Goal: Contribute content: Add original content to the website for others to see

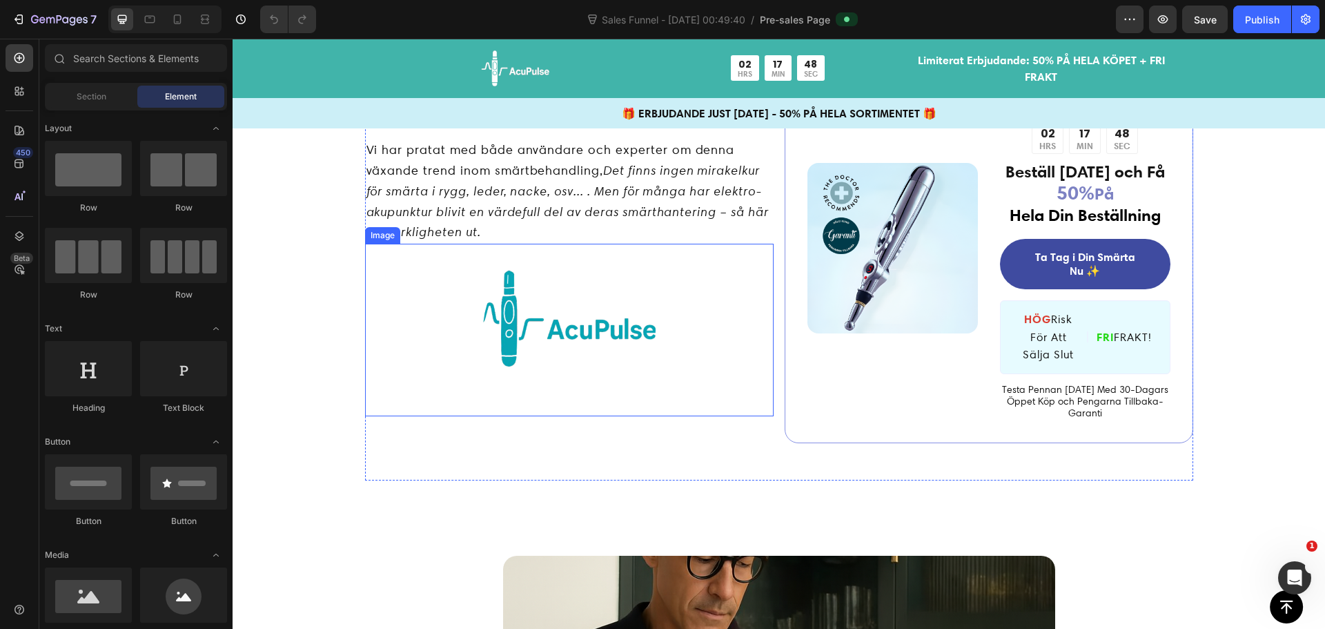
scroll to position [138, 0]
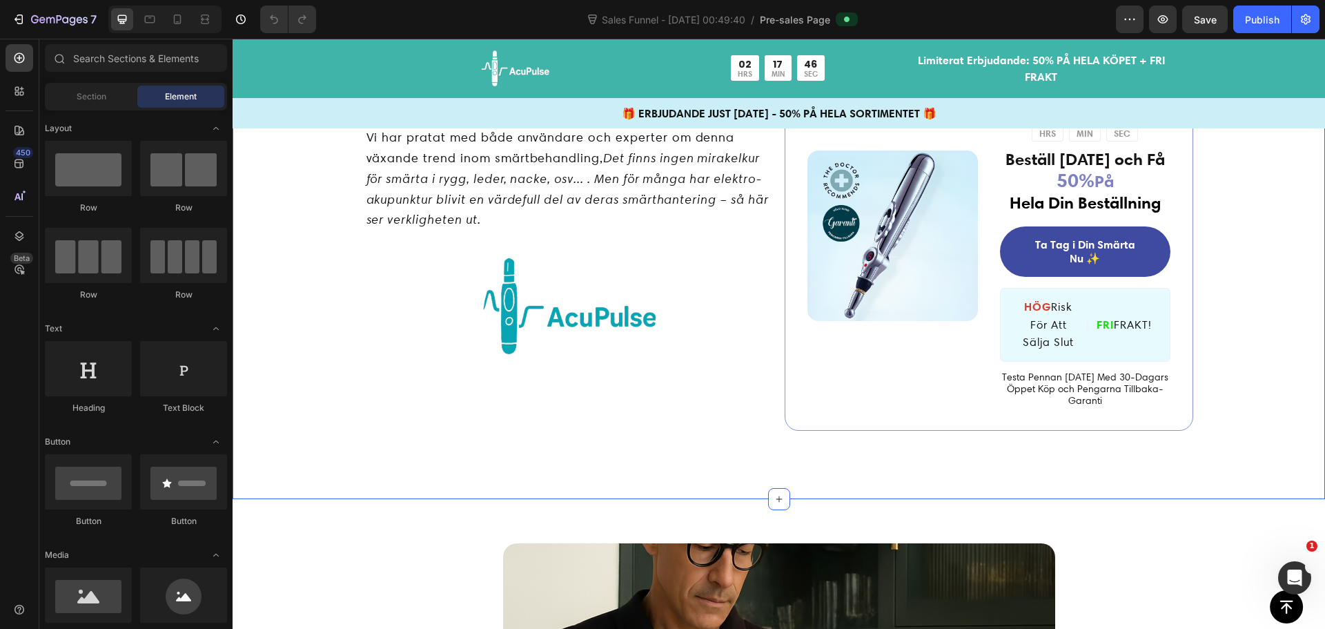
click at [683, 477] on div "Varför fler svenskar väljer elektro-akupunktur hemma: En ärlig genomgång av vad…" at bounding box center [779, 259] width 1092 height 481
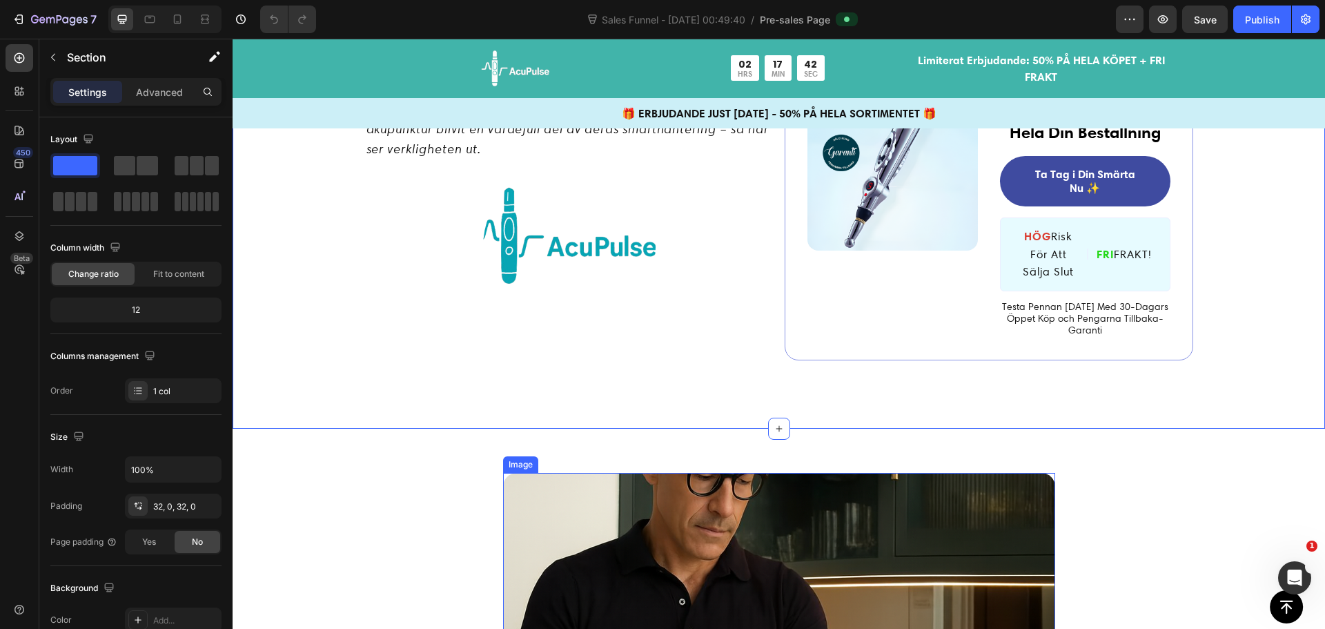
scroll to position [207, 0]
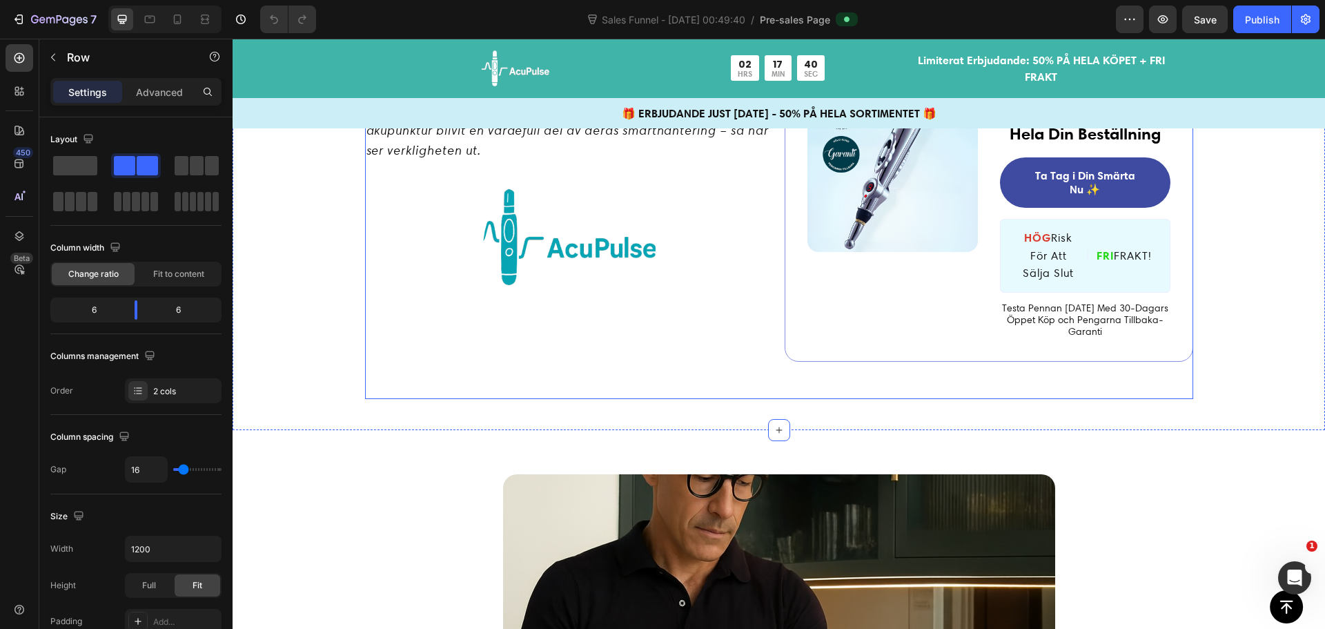
click at [802, 382] on div "Image ️🎊 Skynda! Rea:n Tar Snart Slut ️🎊 Text Block 02 HRS 17 MIN 40 SEC Countd…" at bounding box center [989, 186] width 409 height 428
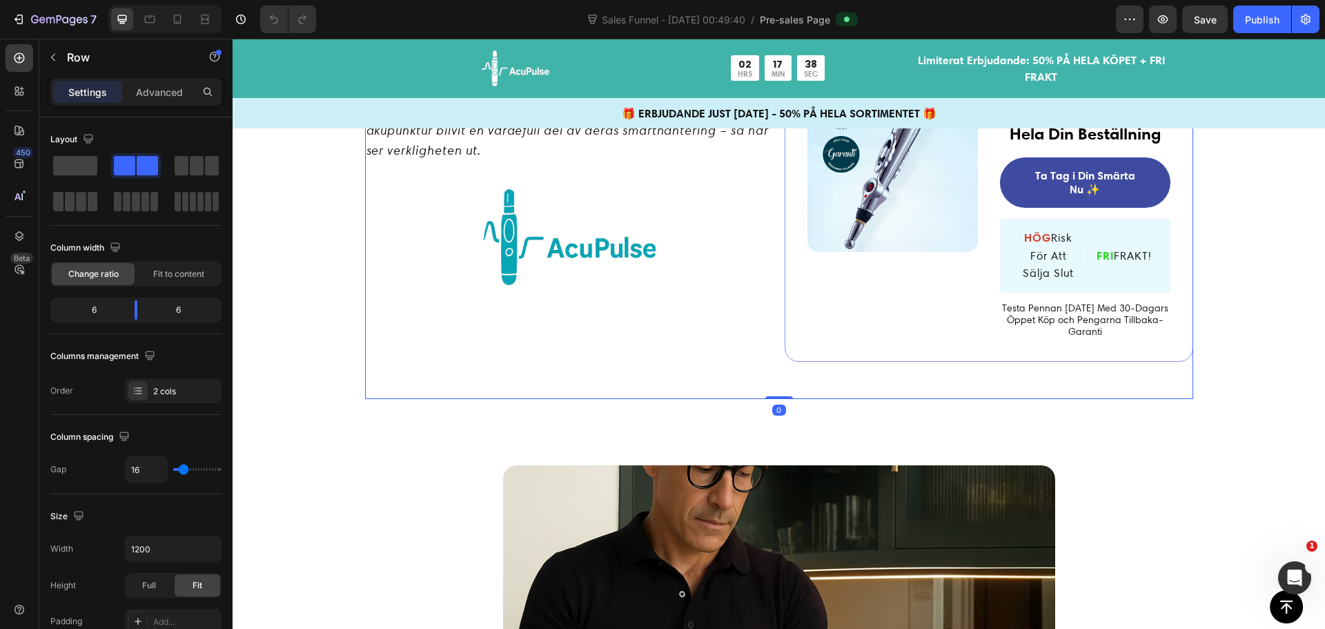
drag, startPoint x: 769, startPoint y: 402, endPoint x: 771, endPoint y: 371, distance: 31.1
click at [771, 371] on div "Varför fler svenskar väljer elektro-akupunktur hemma: En ärlig genomgång av vad…" at bounding box center [779, 186] width 828 height 428
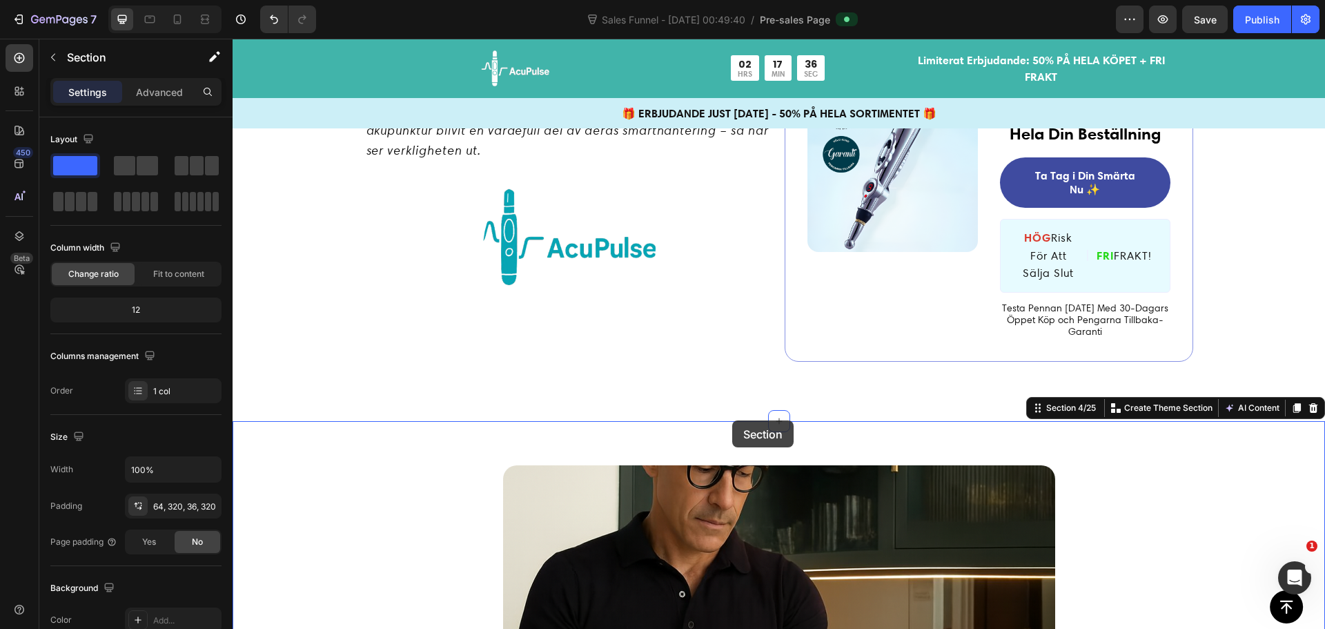
drag, startPoint x: 733, startPoint y: 420, endPoint x: 735, endPoint y: 413, distance: 7.2
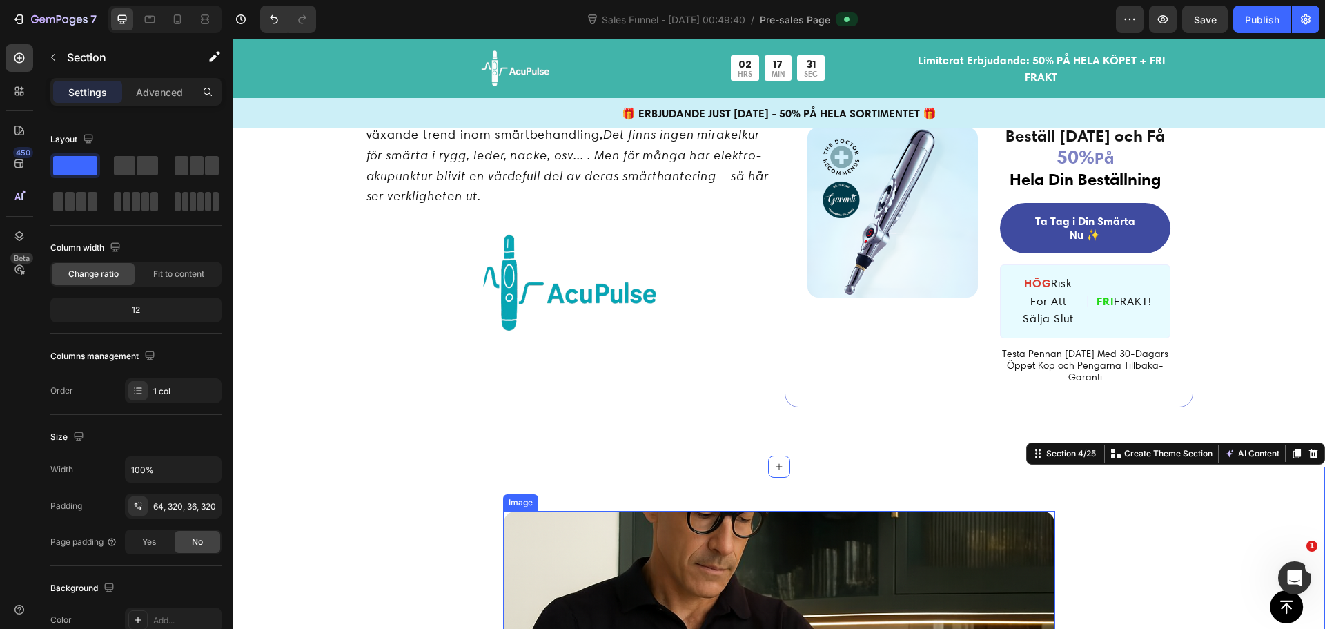
scroll to position [0, 0]
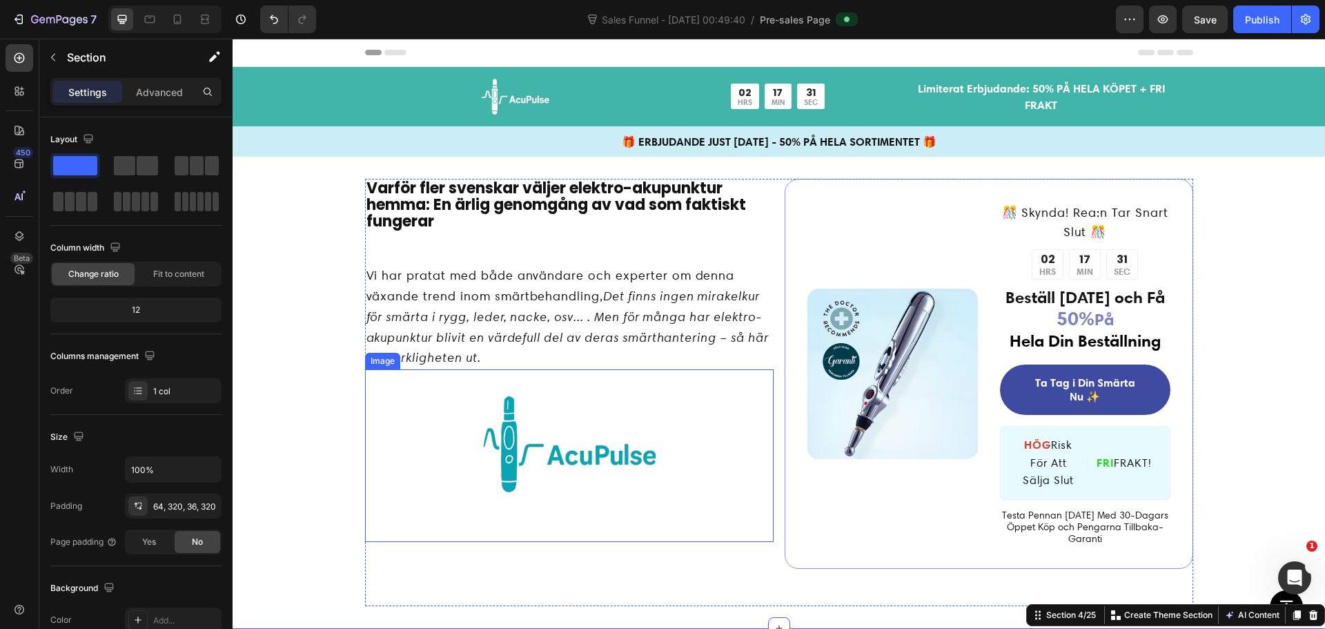
click at [571, 456] on img at bounding box center [569, 455] width 173 height 173
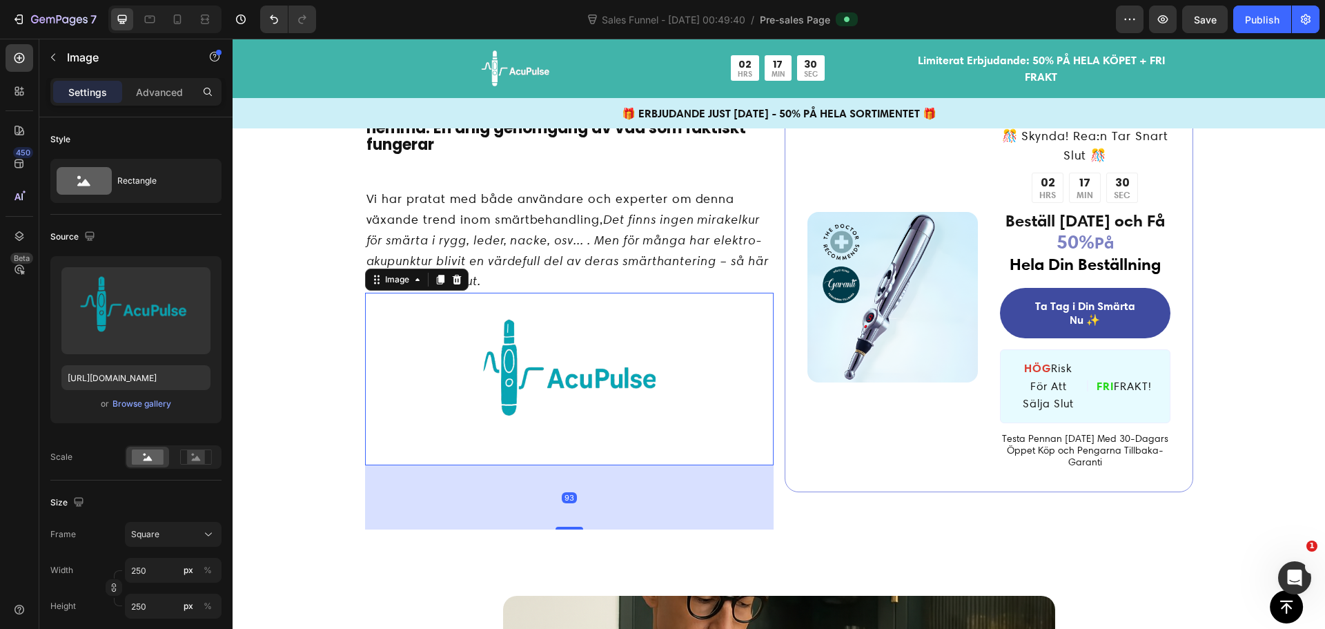
scroll to position [138, 0]
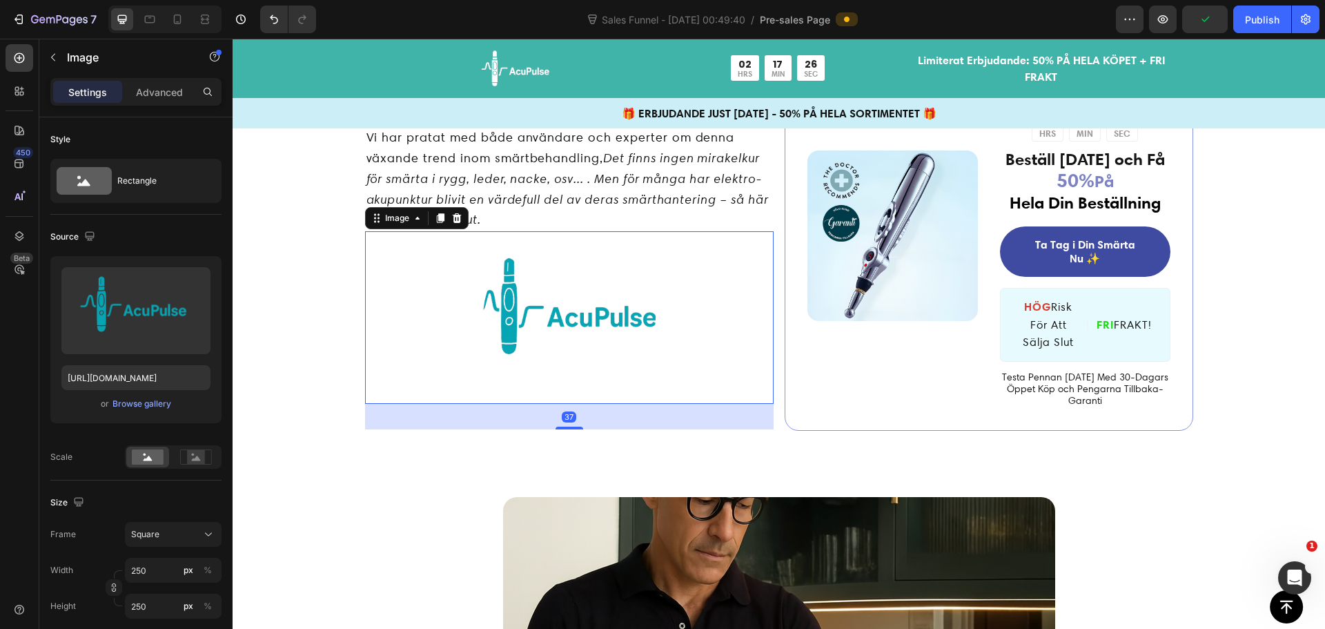
drag, startPoint x: 567, startPoint y: 462, endPoint x: 589, endPoint y: 424, distance: 44.5
click at [589, 404] on div "37" at bounding box center [569, 404] width 409 height 0
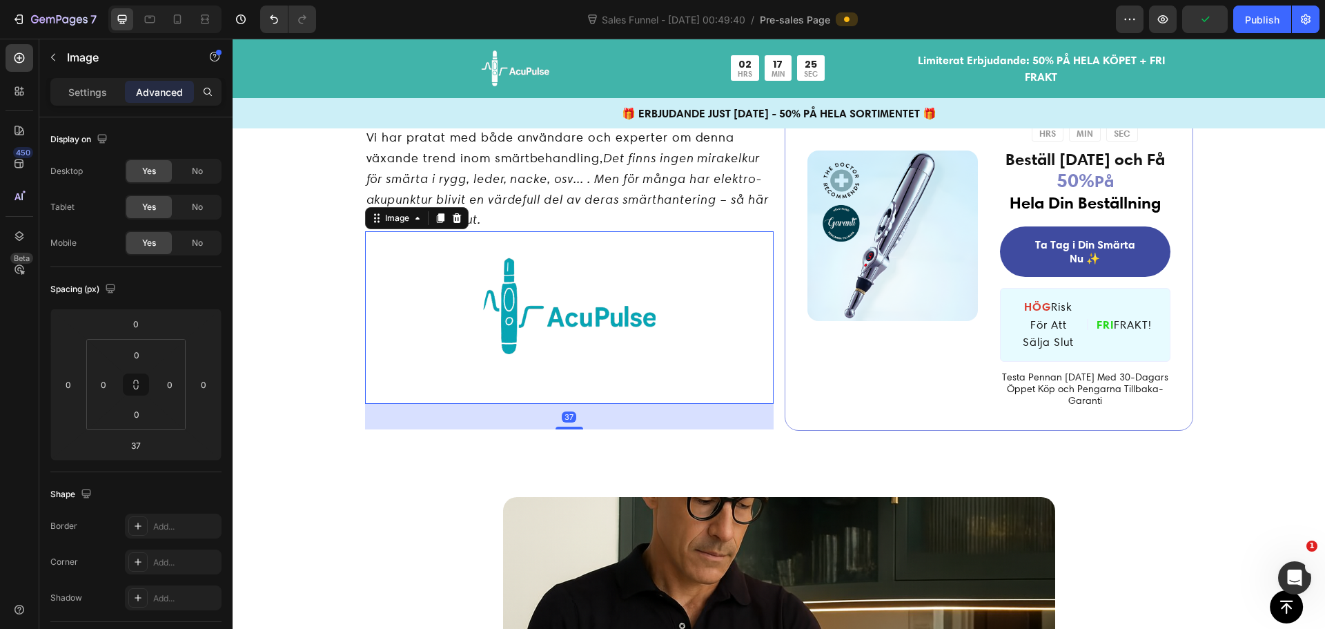
click at [583, 325] on img at bounding box center [569, 317] width 173 height 173
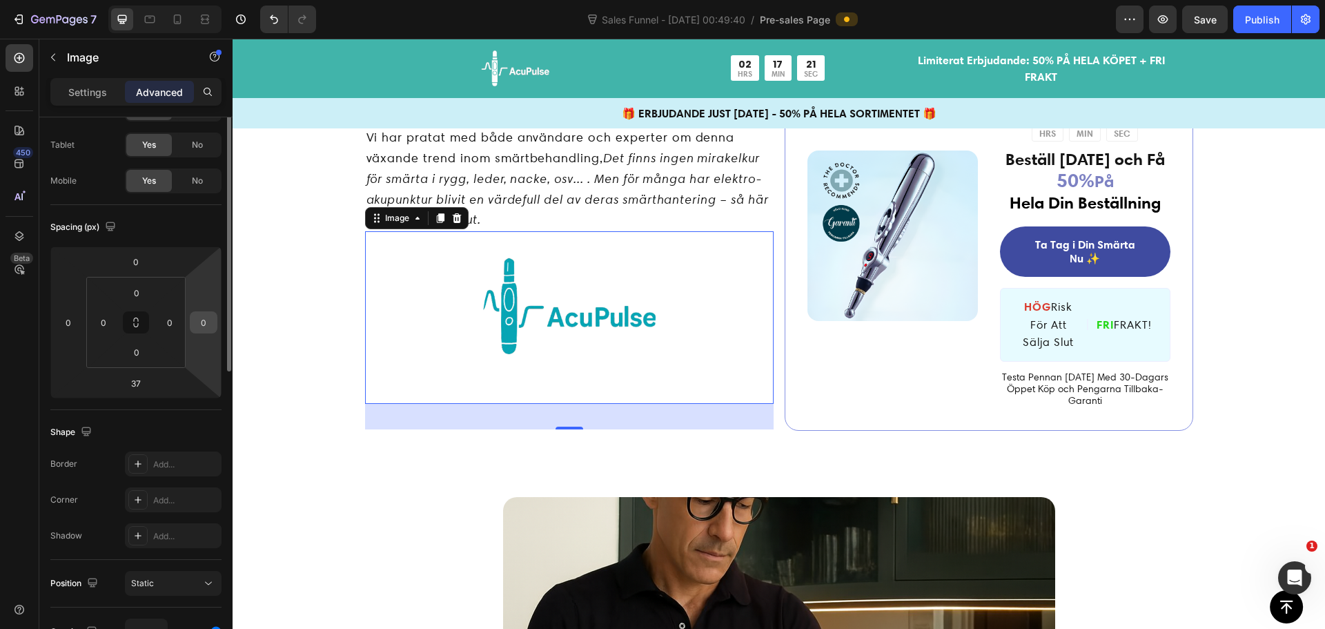
scroll to position [0, 0]
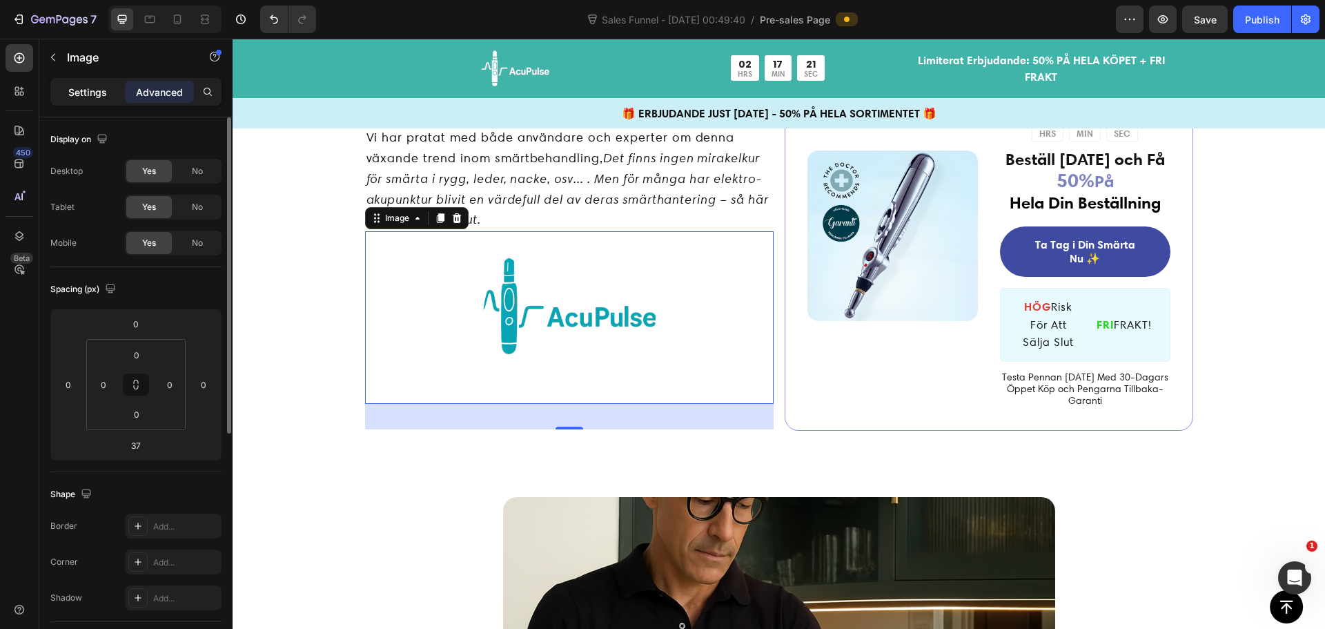
click at [98, 97] on p "Settings" at bounding box center [87, 92] width 39 height 14
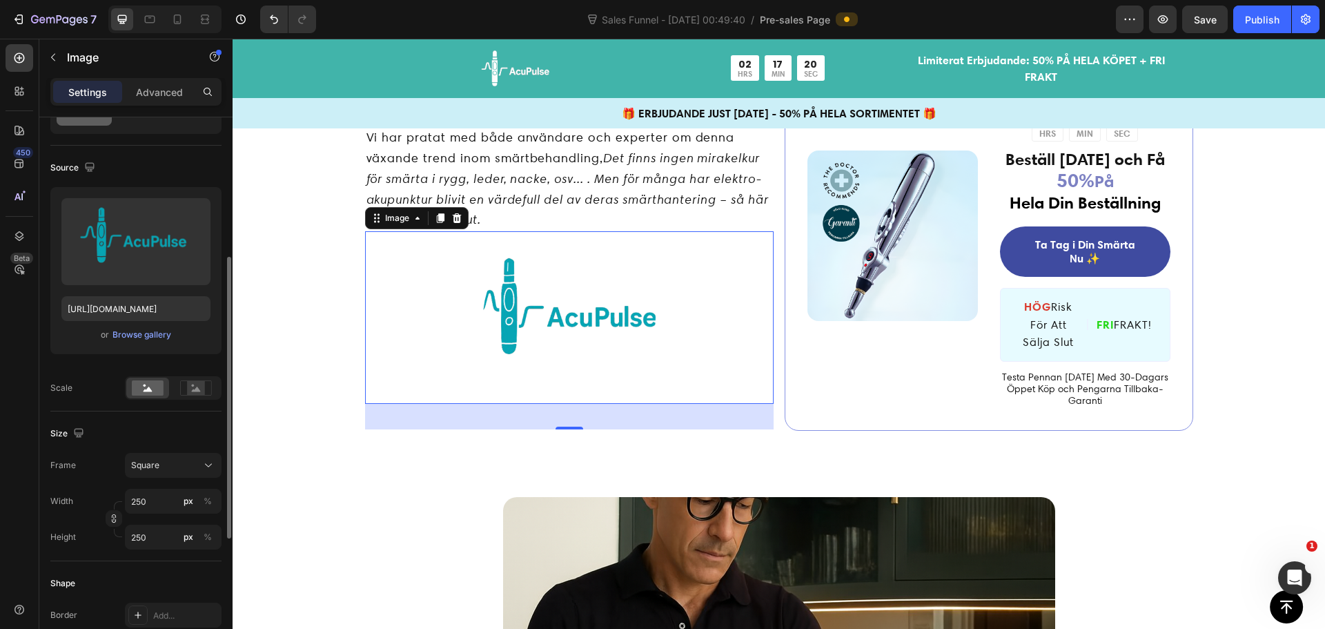
scroll to position [138, 0]
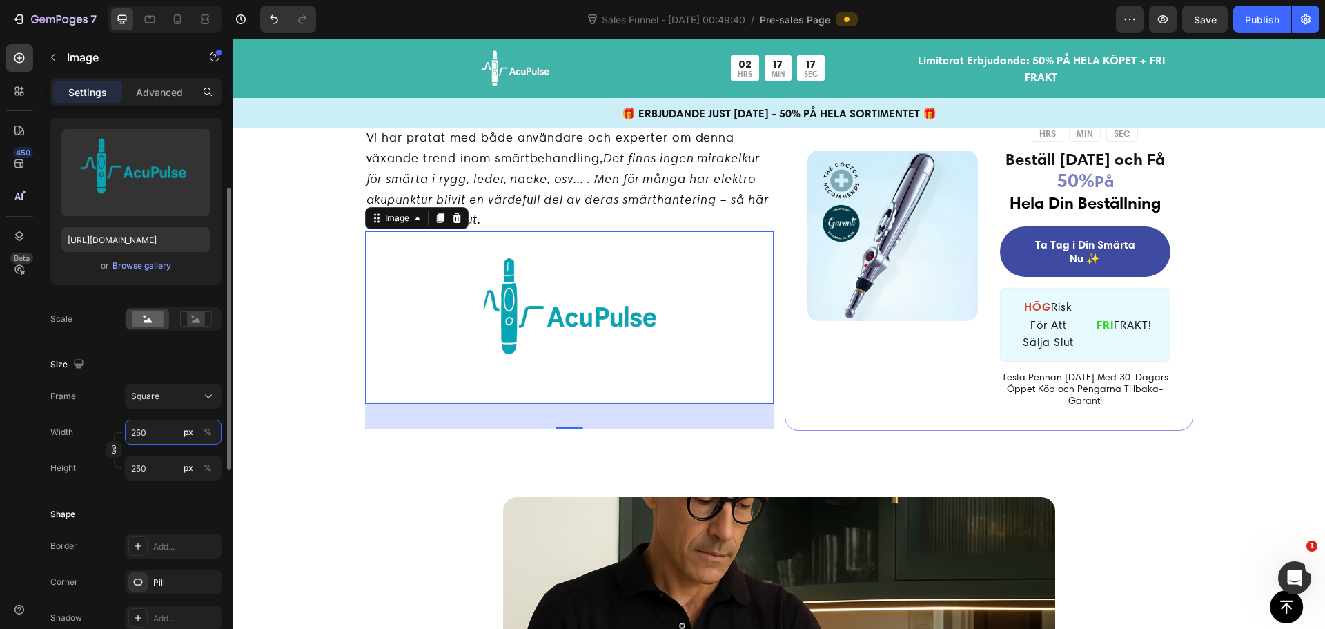
click at [167, 433] on input "250" at bounding box center [173, 432] width 97 height 25
type input "2"
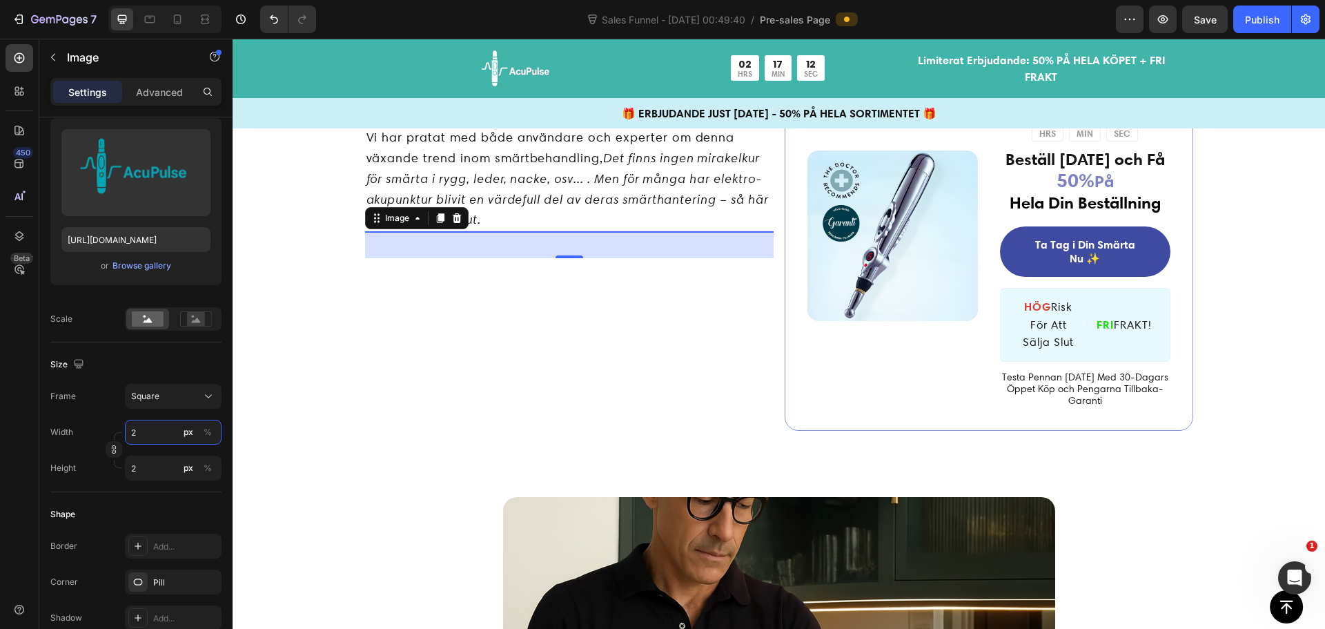
type input "26"
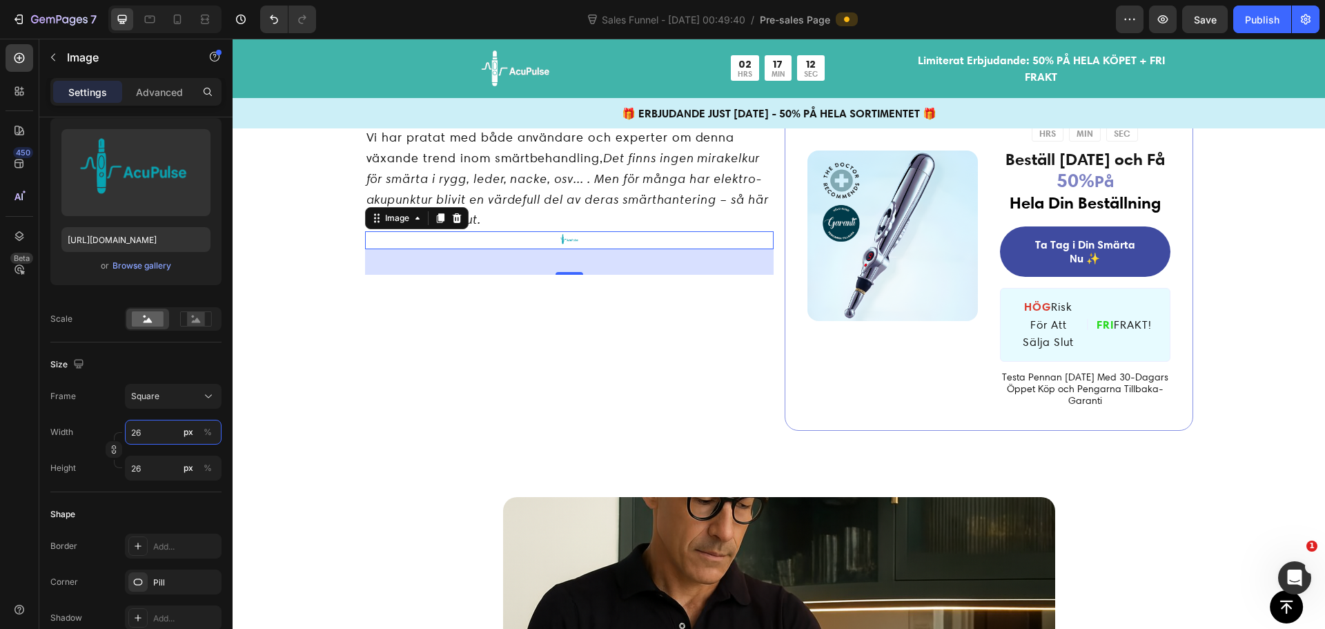
type input "260"
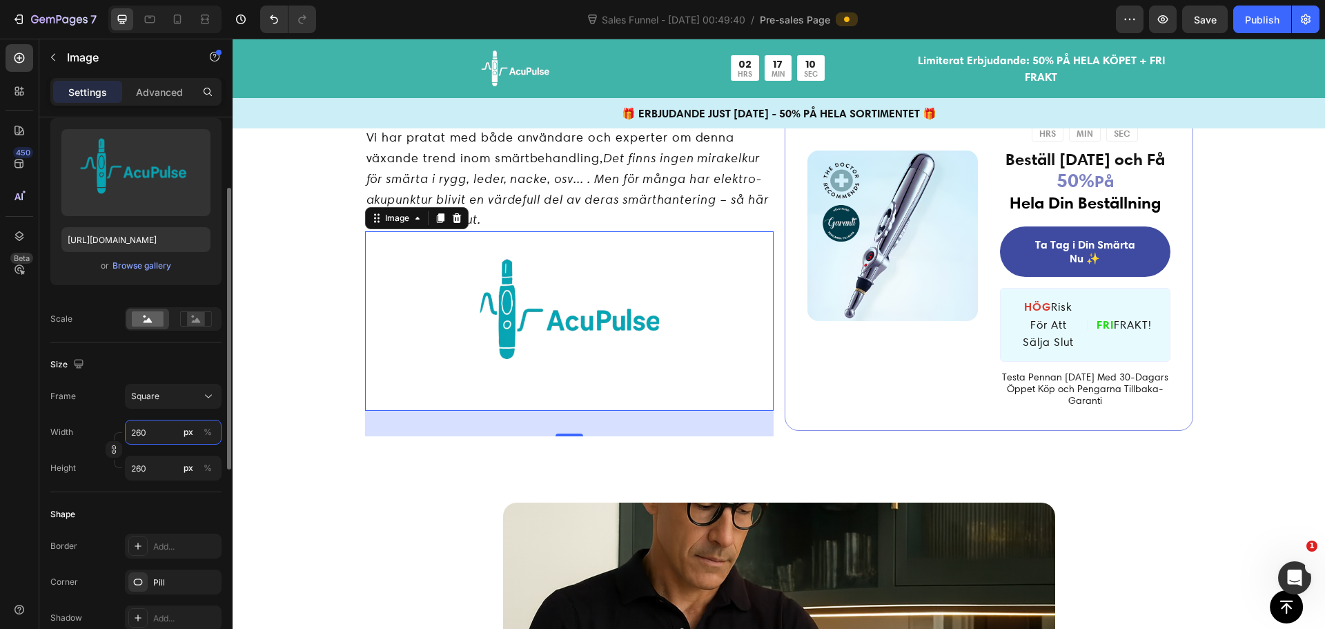
click at [160, 424] on input "260" at bounding box center [173, 432] width 97 height 25
type input "2"
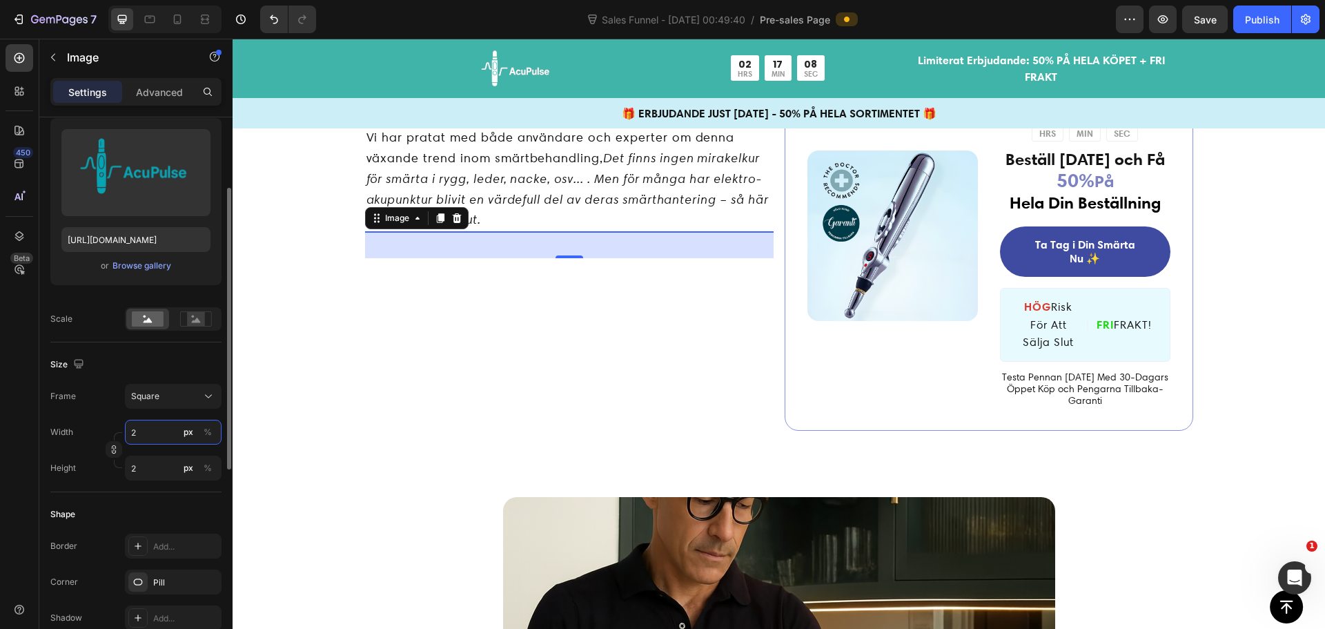
type input "27"
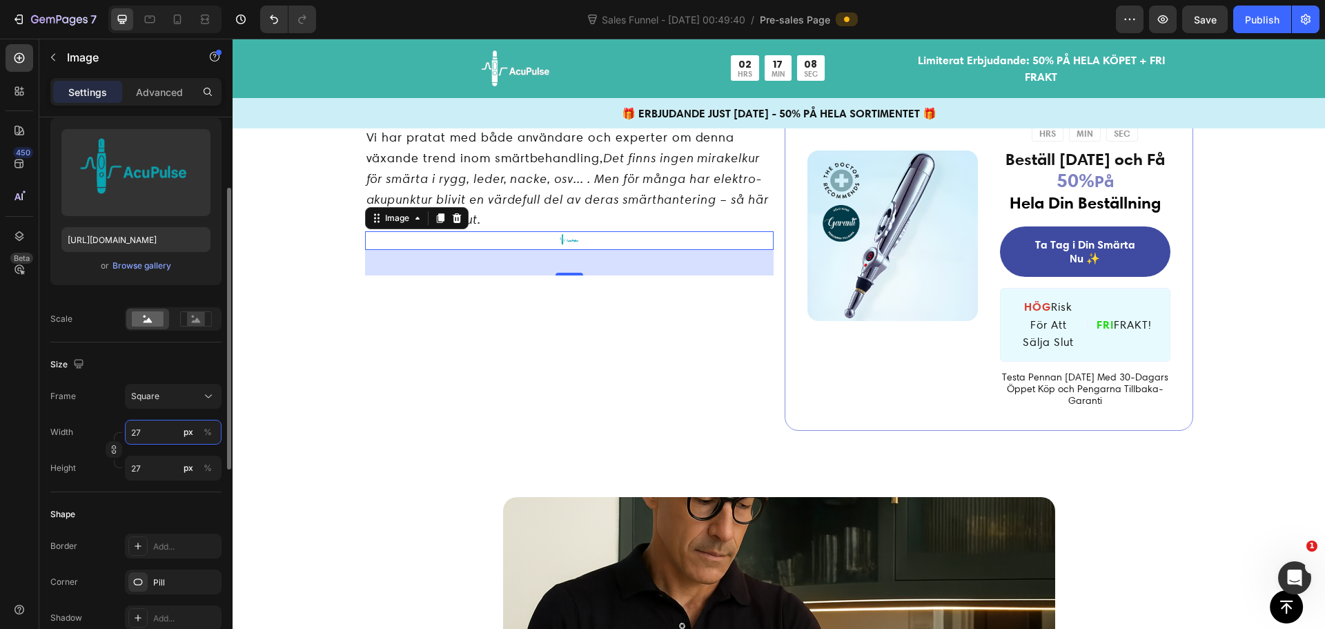
type input "270"
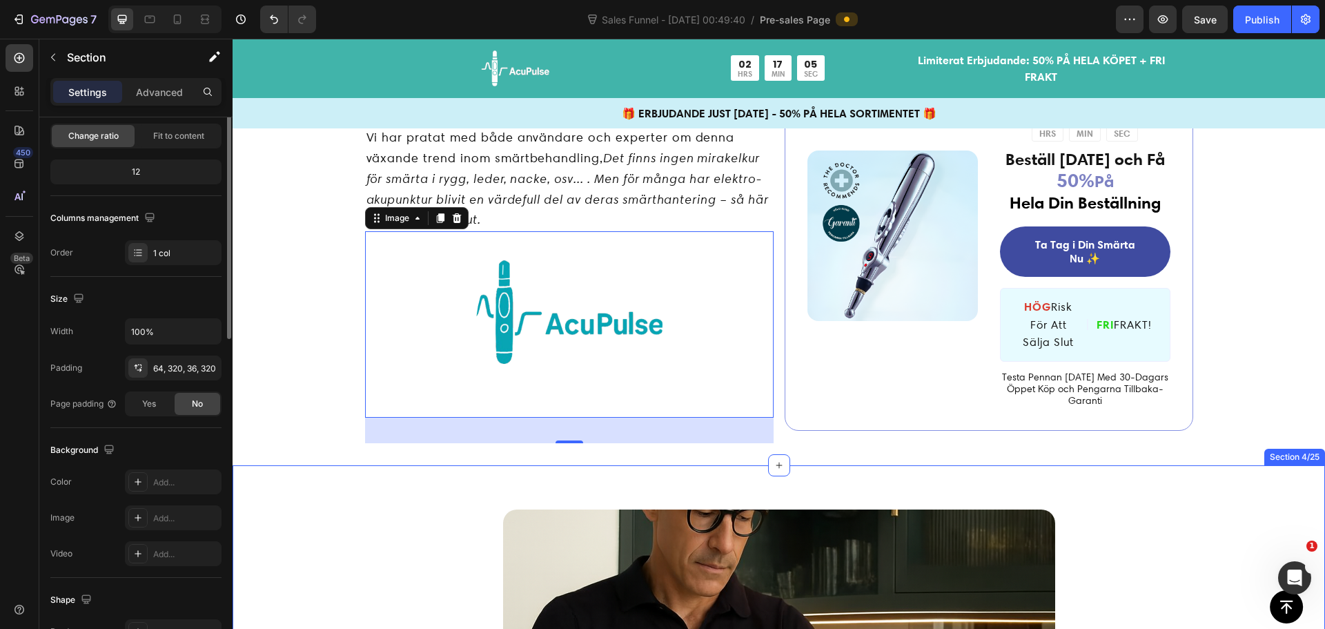
scroll to position [0, 0]
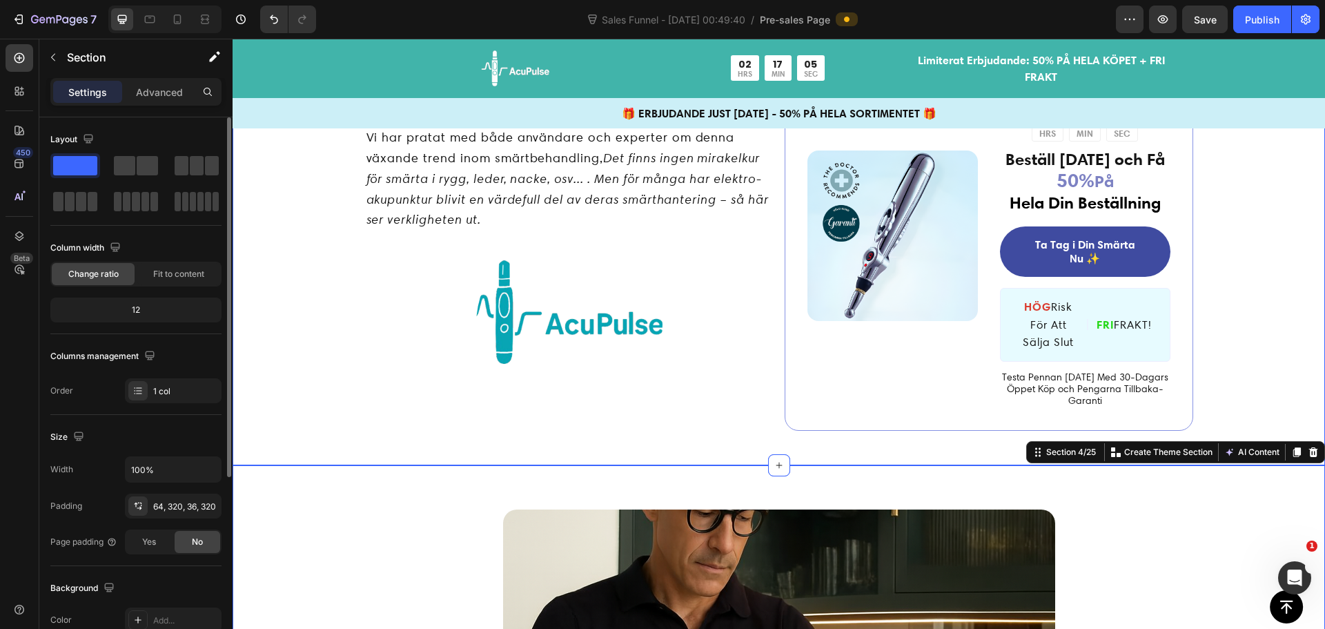
click at [450, 458] on div "Varför fler svenskar väljer elektro-akupunktur hemma: En ärlig genomgång av vad…" at bounding box center [779, 242] width 1092 height 447
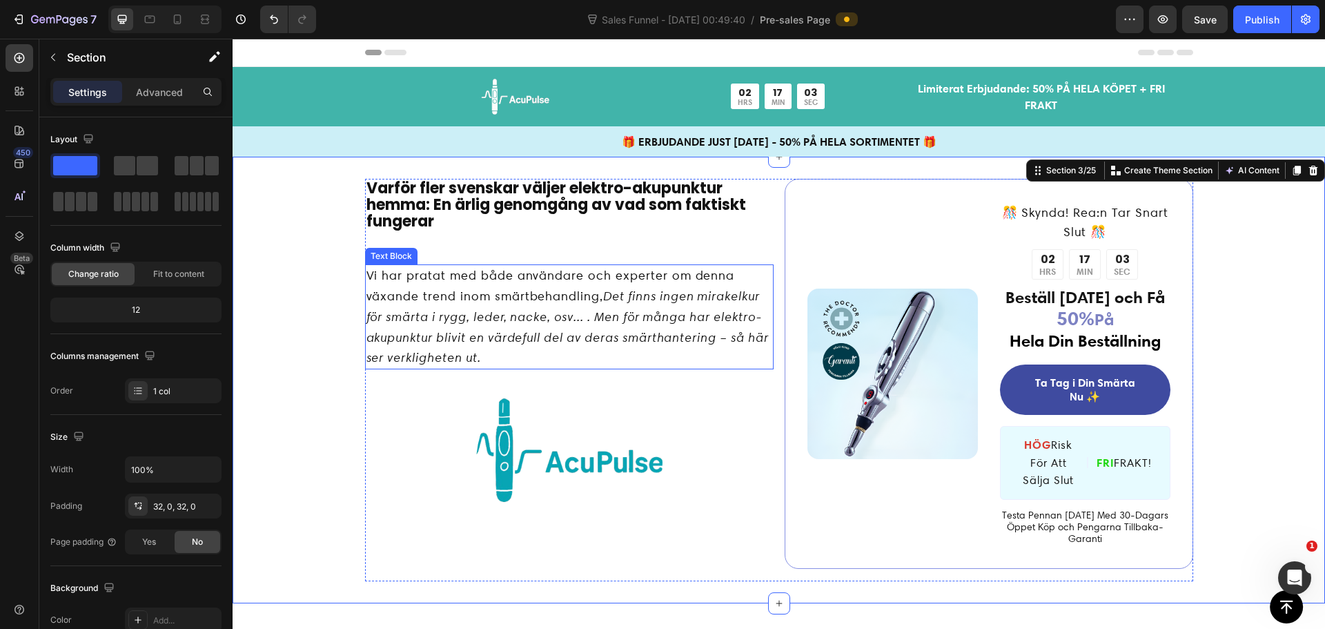
click at [512, 342] on icon "Det finns ingen mirakelkur för smärta i rygg, leder, nacke, osv... . Men för må…" at bounding box center [567, 326] width 402 height 77
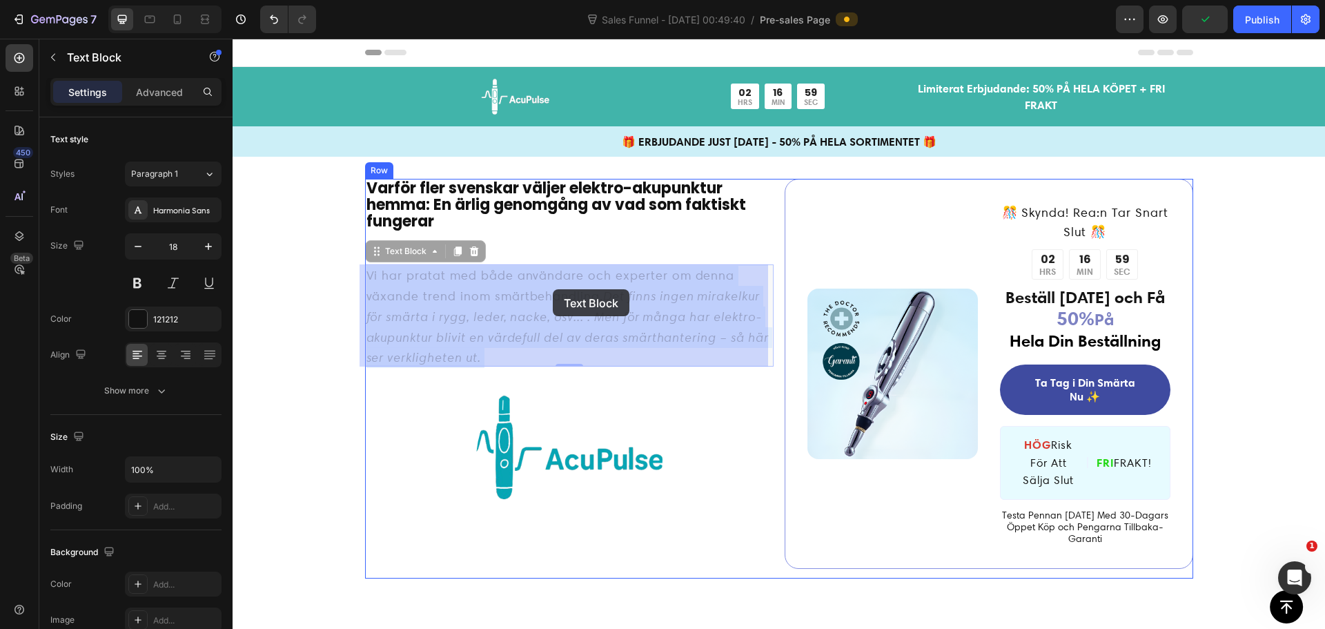
drag, startPoint x: 558, startPoint y: 264, endPoint x: 552, endPoint y: 288, distance: 24.9
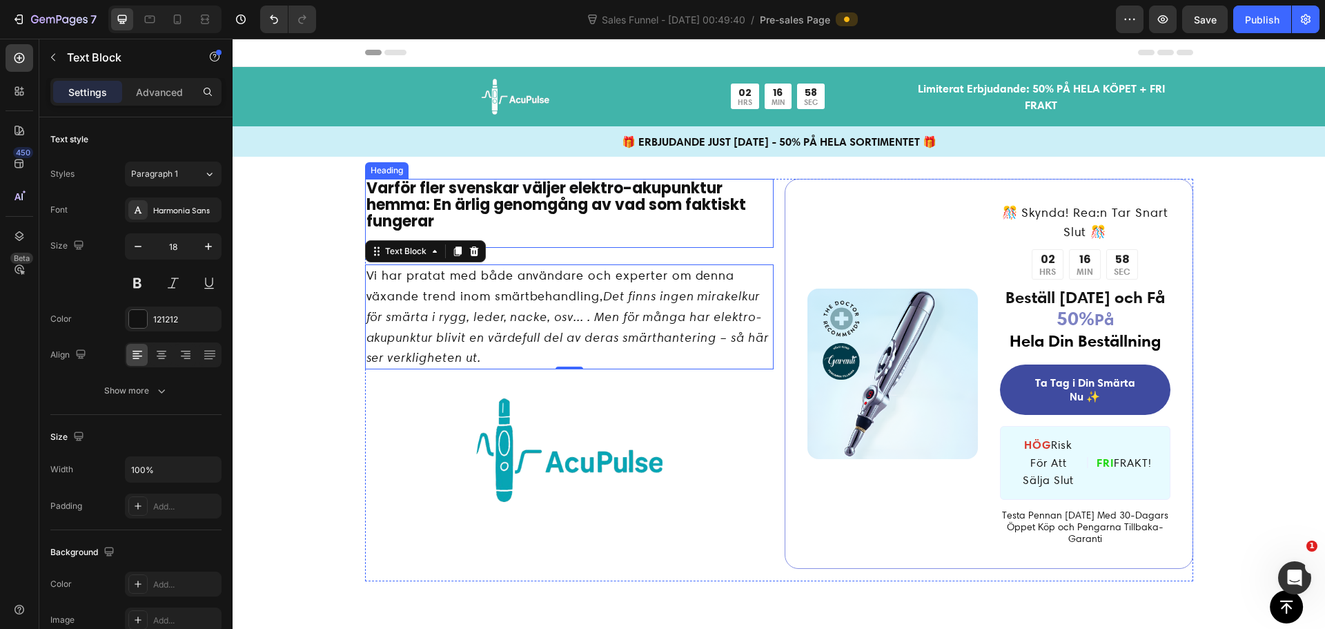
click at [522, 234] on h2 "Varför fler svenskar väljer elektro-akupunktur hemma: En ärlig genomgång av vad…" at bounding box center [569, 214] width 409 height 70
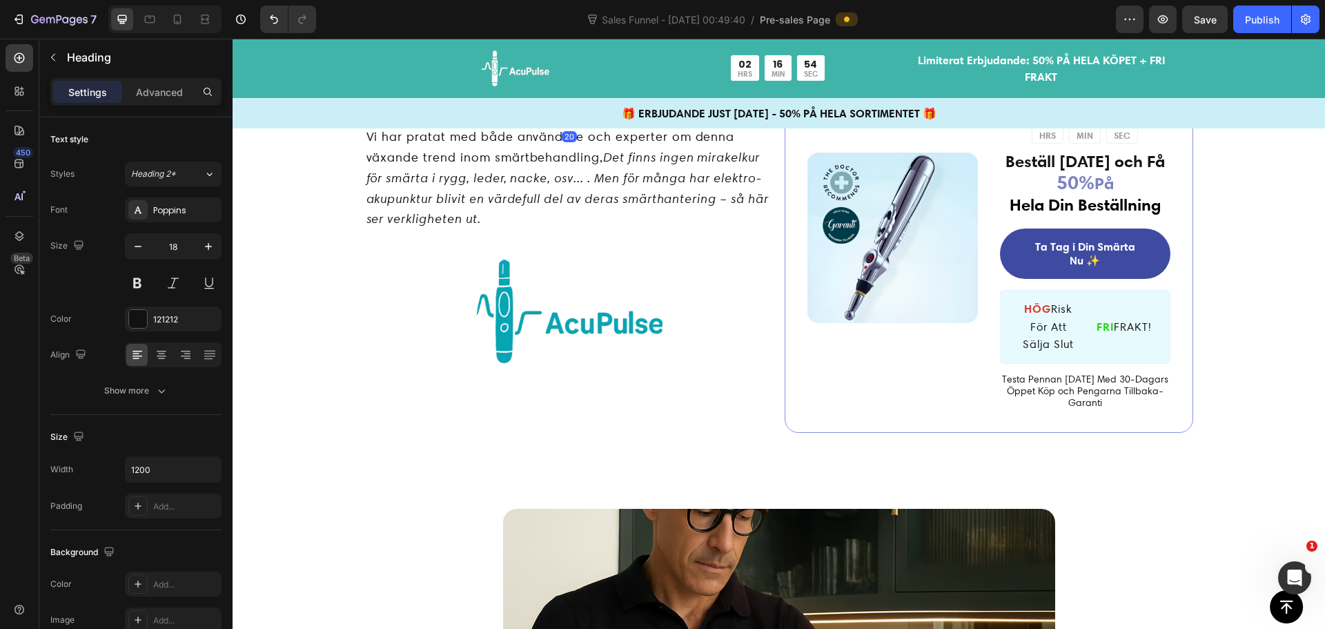
scroll to position [138, 0]
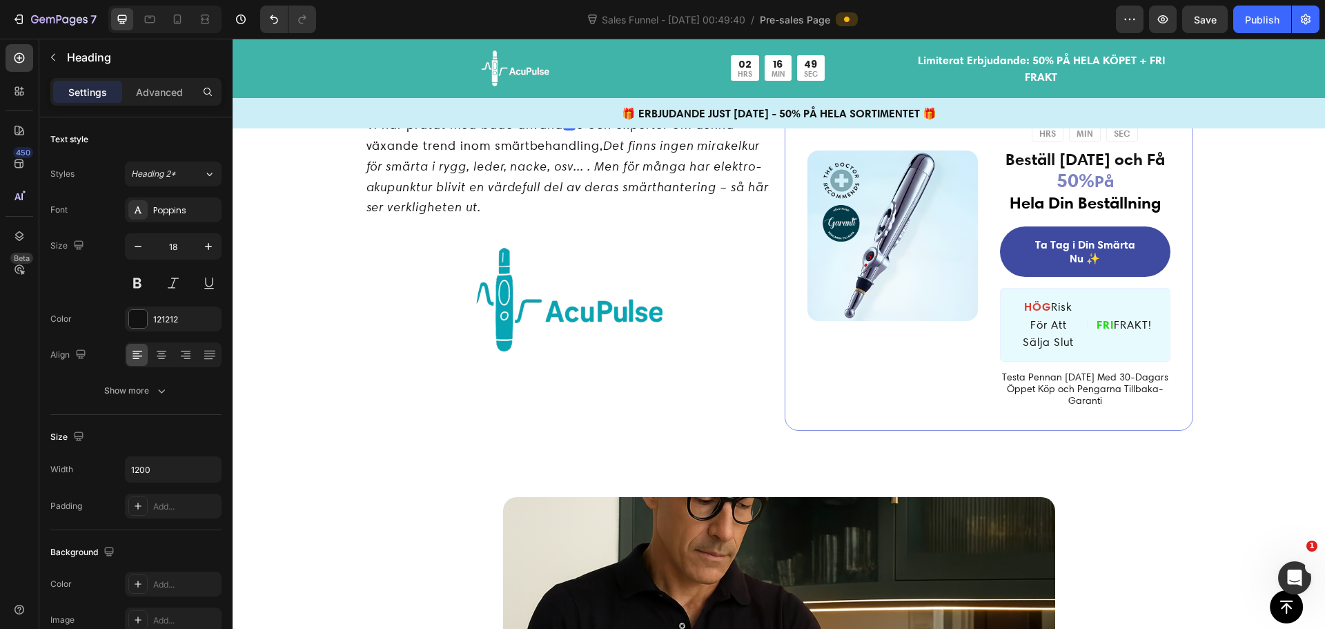
drag, startPoint x: 562, startPoint y: 262, endPoint x: 566, endPoint y: 250, distance: 13.1
click at [566, 250] on div "Varför fler svenskar väljer elektro-akupunktur hemma: En ärlig genomgång av vad…" at bounding box center [569, 236] width 409 height 391
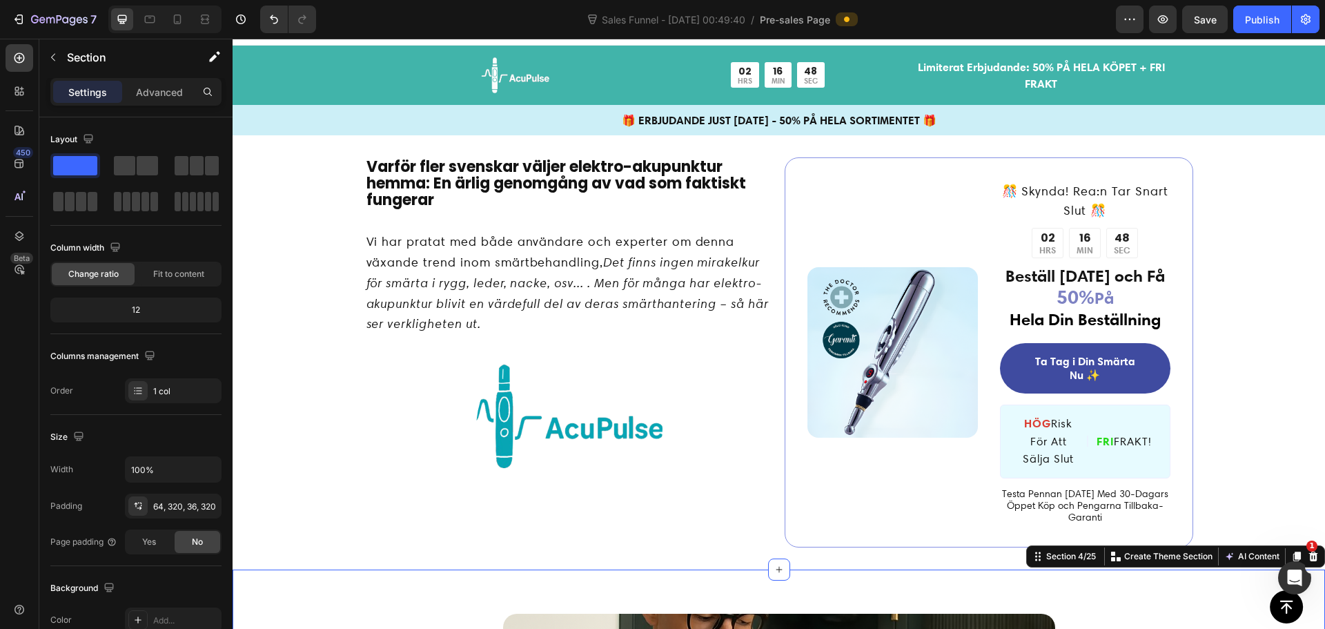
scroll to position [0, 0]
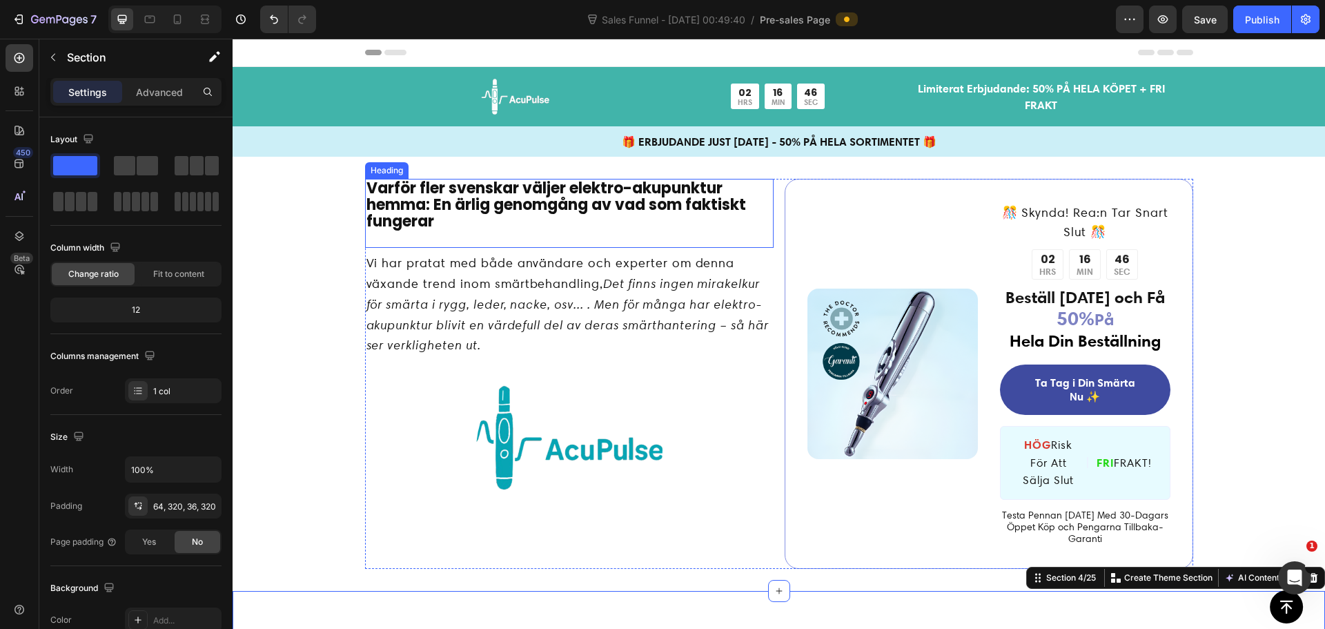
click at [473, 206] on span "Varför fler svenskar väljer elektro-akupunktur hemma: En ärlig genomgång av vad…" at bounding box center [556, 204] width 380 height 55
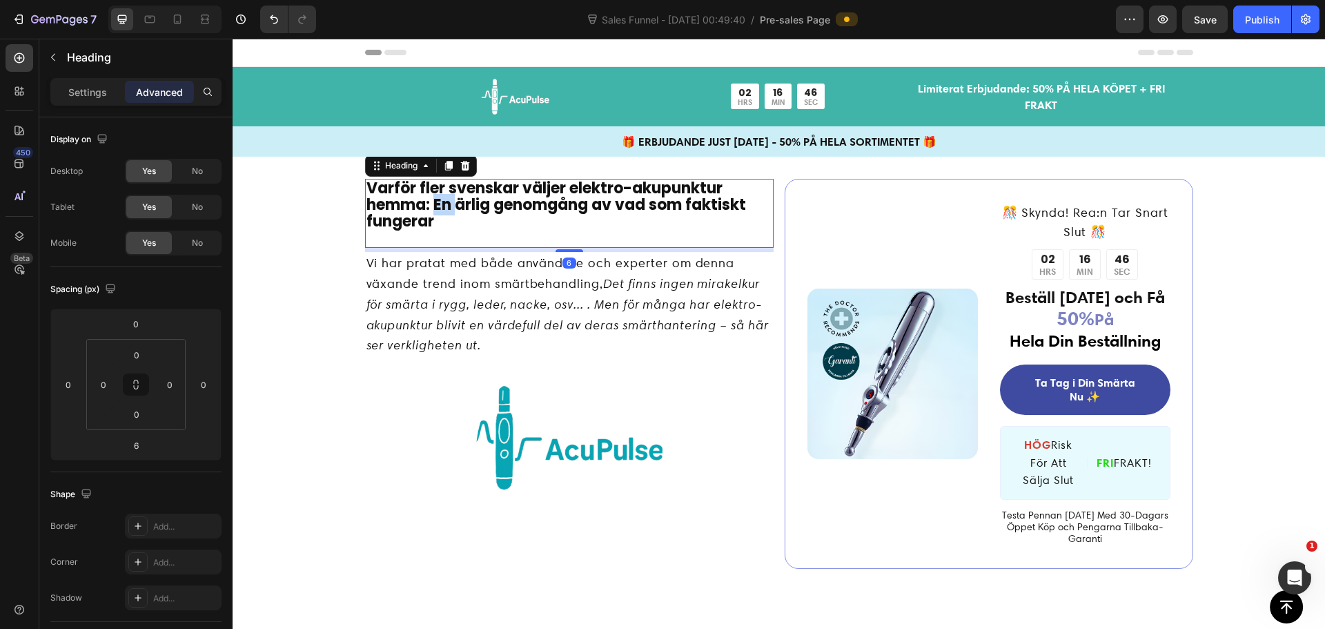
click at [442, 202] on span "Varför fler svenskar väljer elektro-akupunktur hemma: En ärlig genomgång av vad…" at bounding box center [556, 204] width 380 height 55
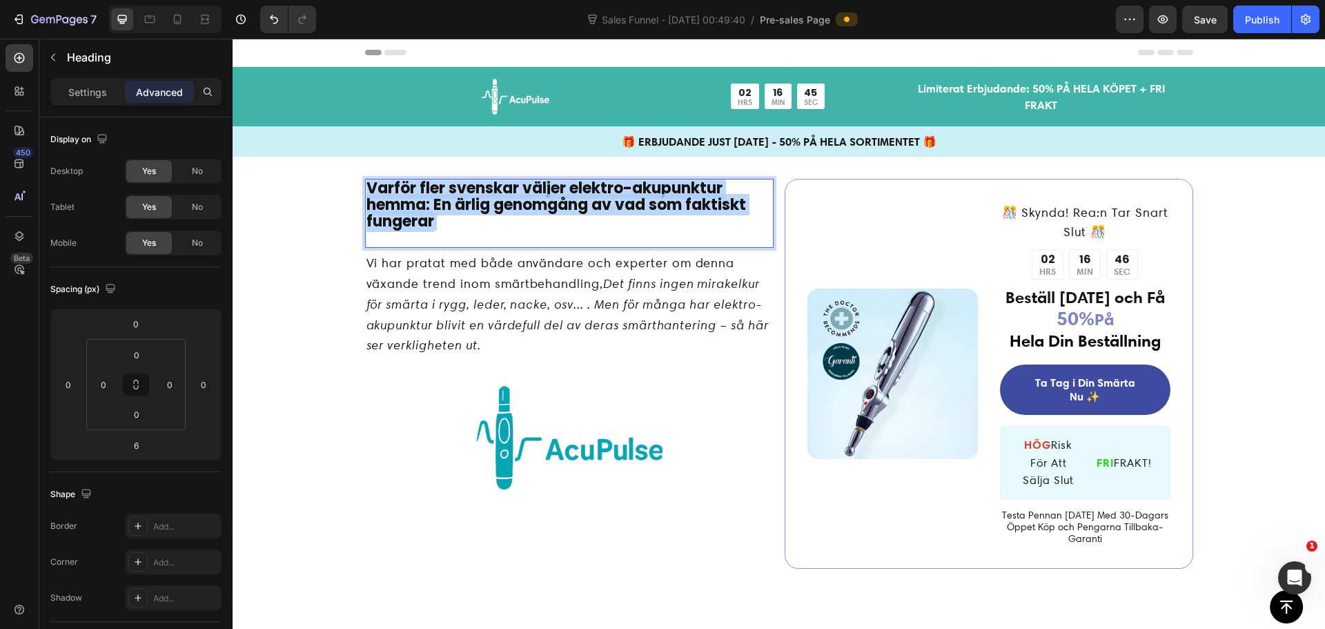
click at [442, 202] on span "Varför fler svenskar väljer elektro-akupunktur hemma: En ärlig genomgång av vad…" at bounding box center [556, 204] width 380 height 55
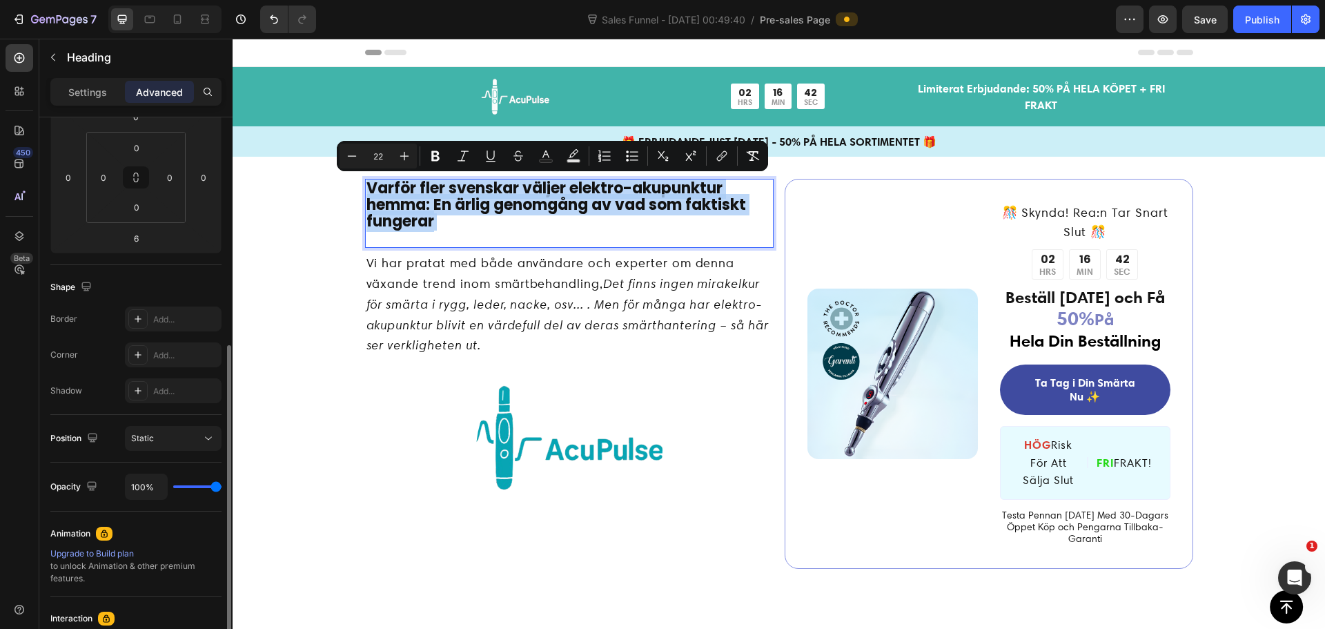
scroll to position [407, 0]
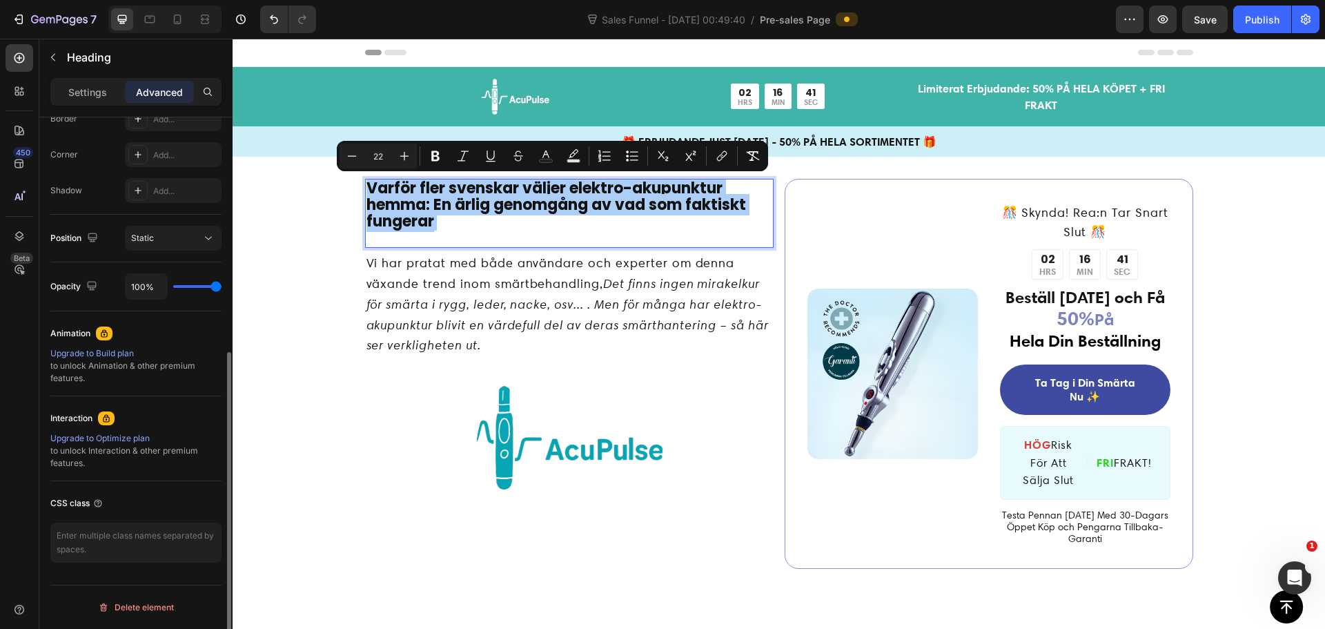
click at [108, 107] on div "Settings Advanced" at bounding box center [135, 97] width 193 height 39
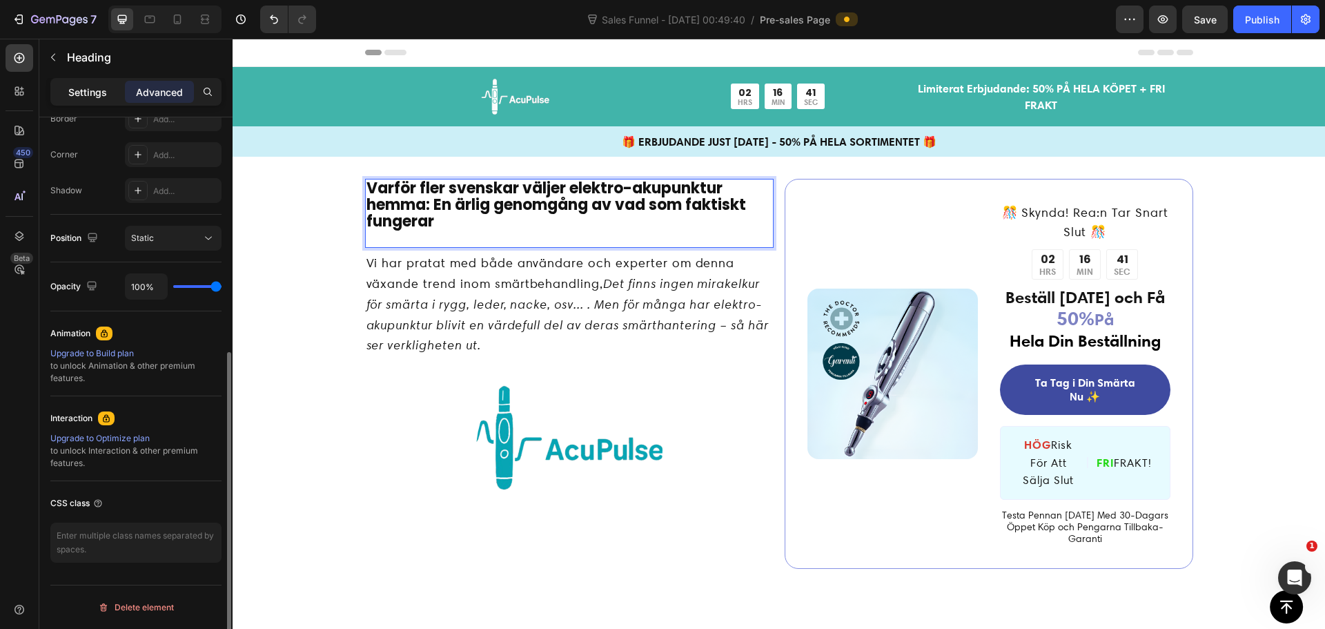
click at [104, 99] on div "Settings" at bounding box center [87, 92] width 69 height 22
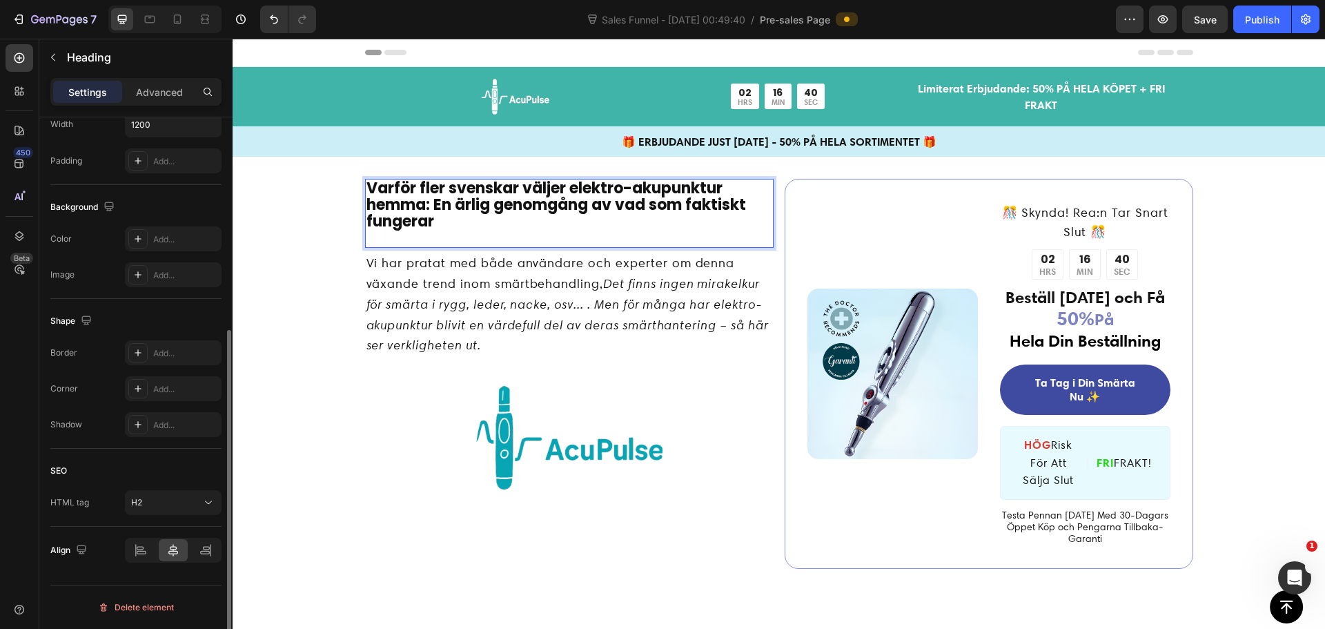
scroll to position [345, 0]
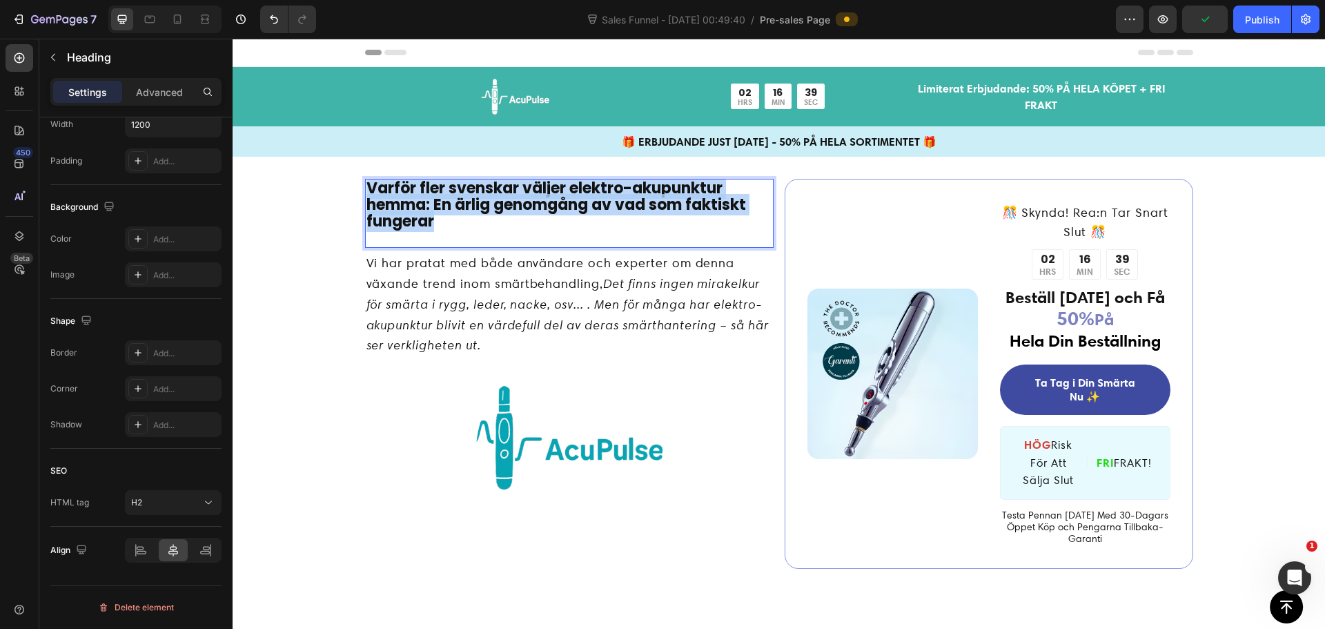
drag, startPoint x: 435, startPoint y: 221, endPoint x: 360, endPoint y: 184, distance: 83.6
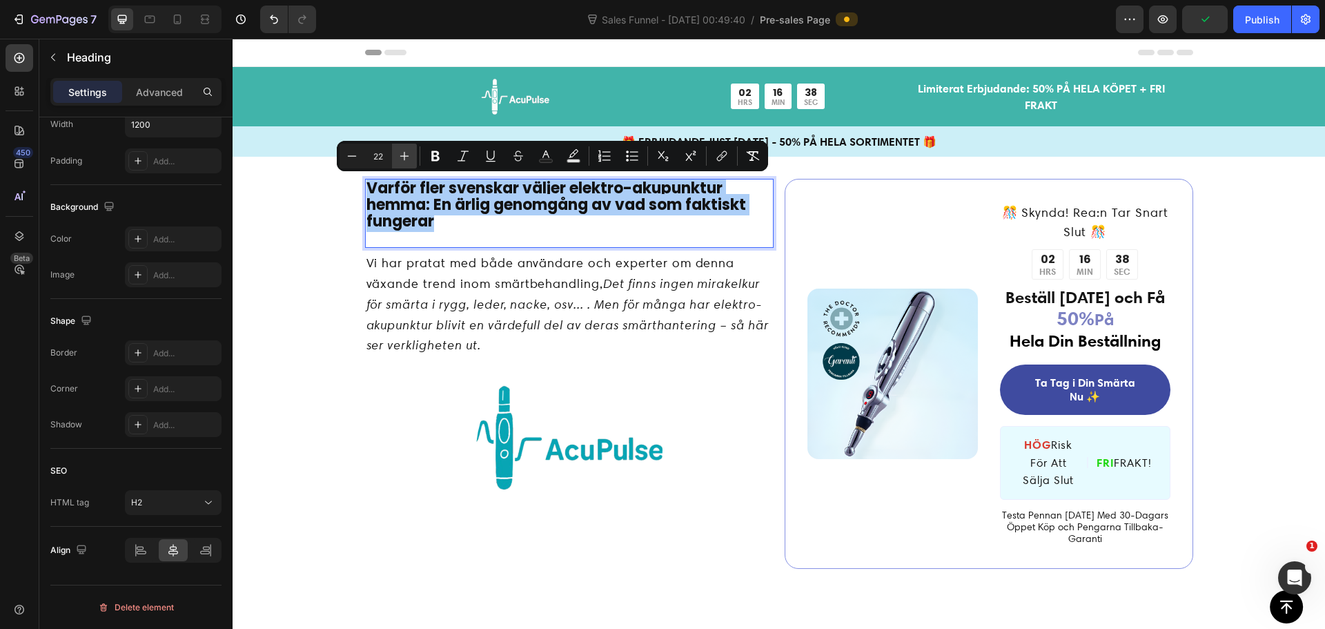
click at [403, 156] on icon "Editor contextual toolbar" at bounding box center [404, 156] width 9 height 9
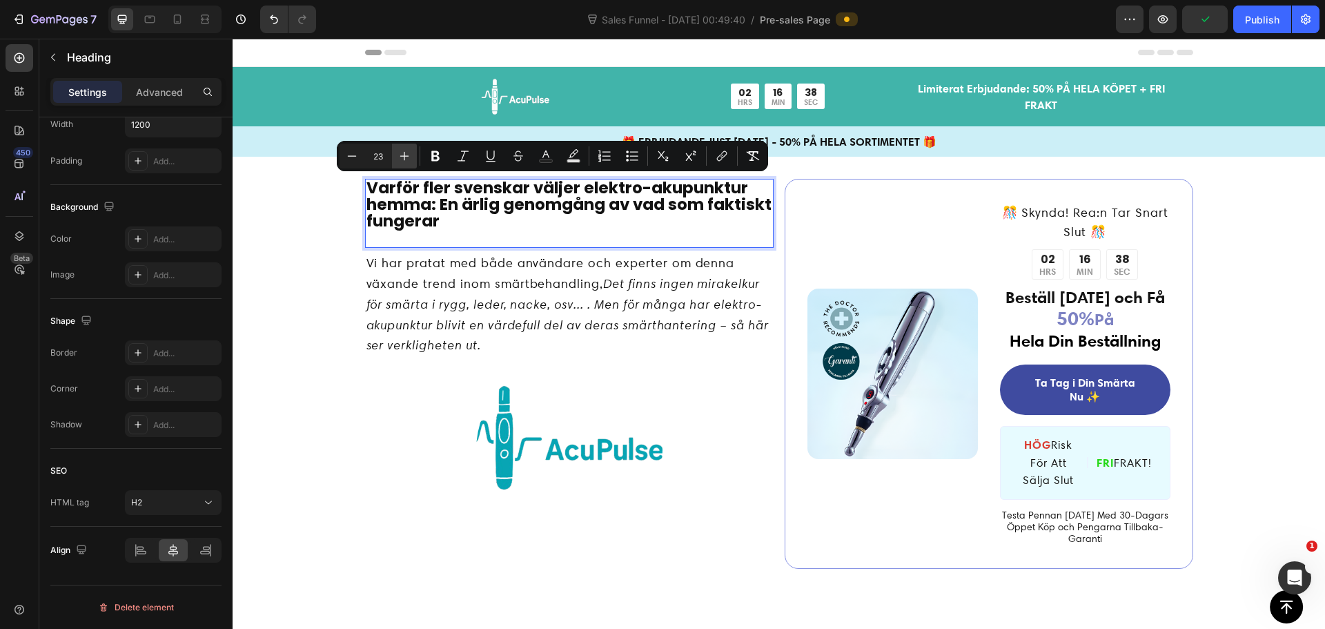
click at [404, 156] on icon "Editor contextual toolbar" at bounding box center [404, 156] width 9 height 9
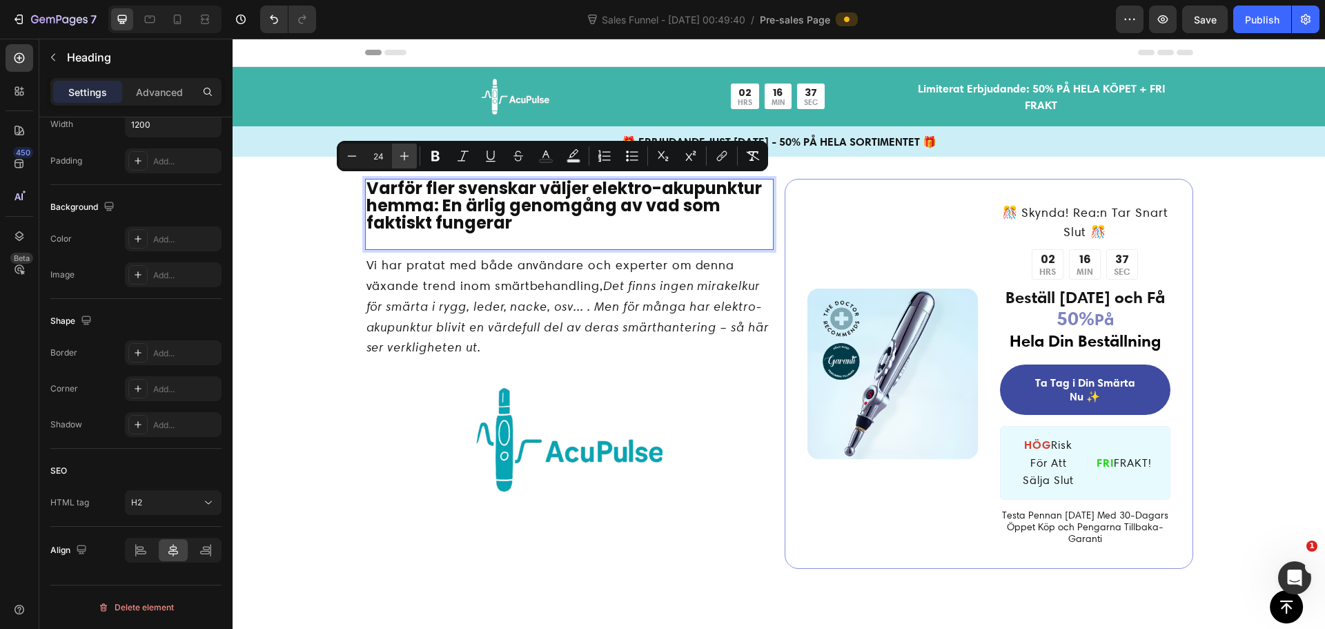
click at [404, 156] on icon "Editor contextual toolbar" at bounding box center [404, 156] width 9 height 9
type input "26"
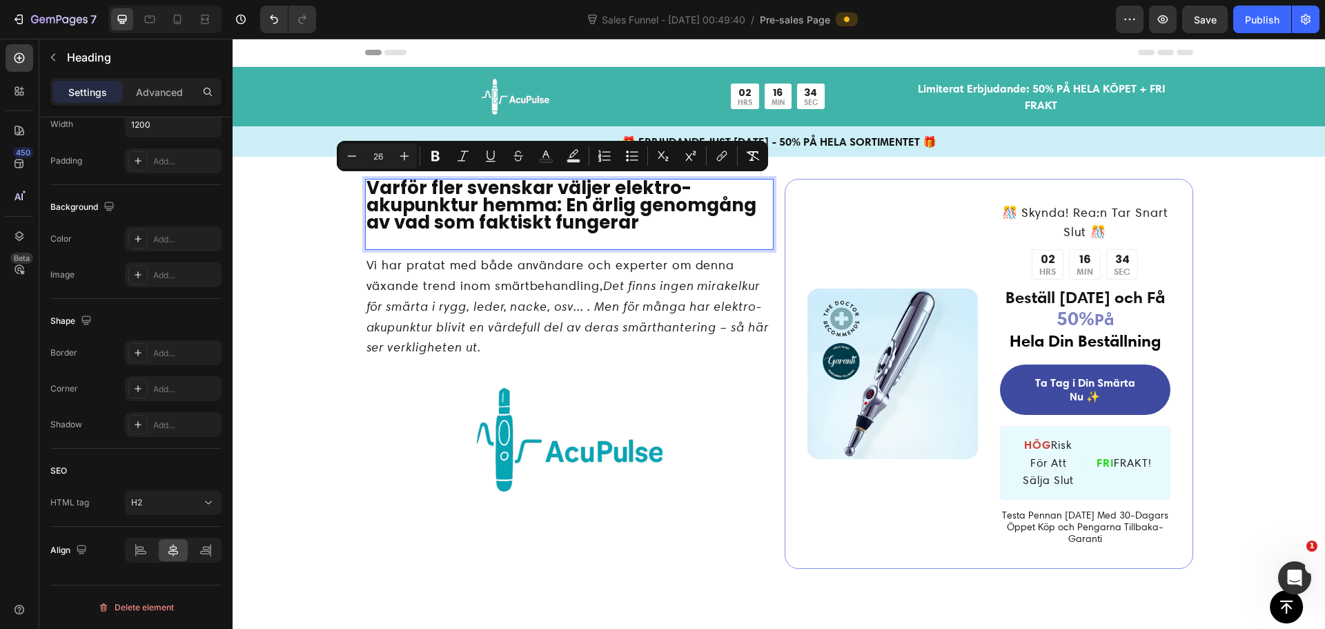
click at [415, 229] on span "Varför fler svenskar väljer elektro-akupunktur hemma: En ärlig genomgång av vad…" at bounding box center [561, 205] width 390 height 60
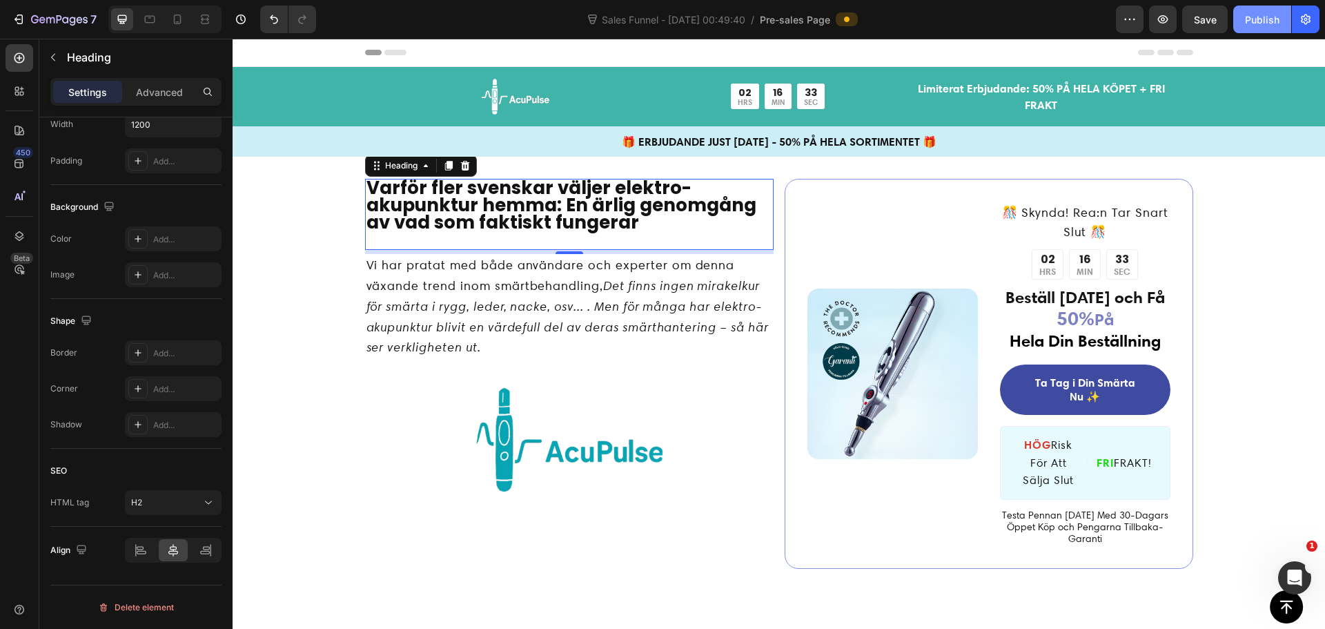
click at [1247, 17] on div "Publish" at bounding box center [1262, 19] width 35 height 14
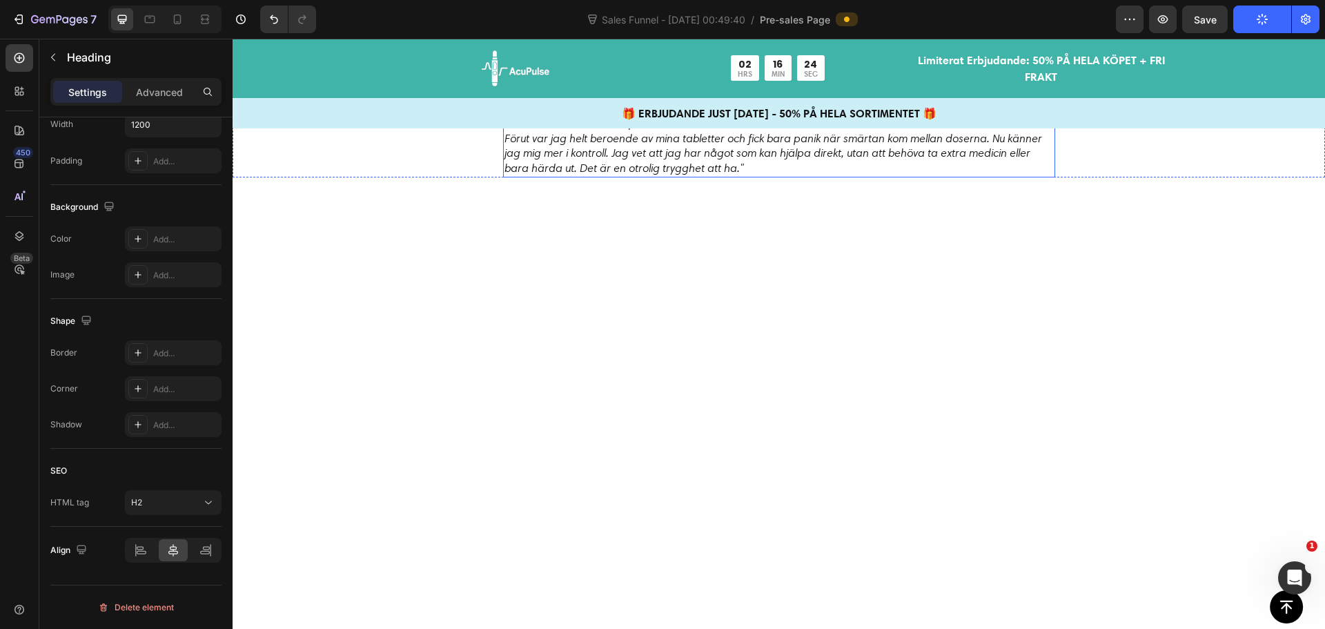
scroll to position [2001, 0]
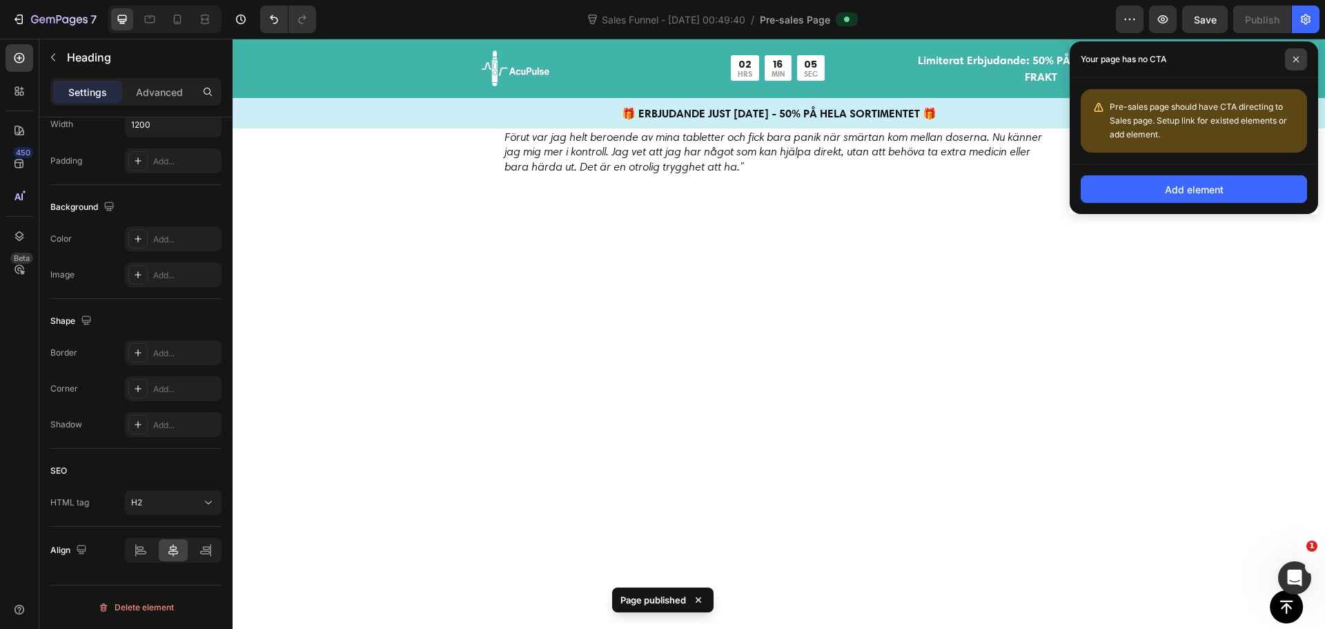
click at [1292, 59] on span at bounding box center [1296, 59] width 22 height 22
